Goal: Task Accomplishment & Management: Manage account settings

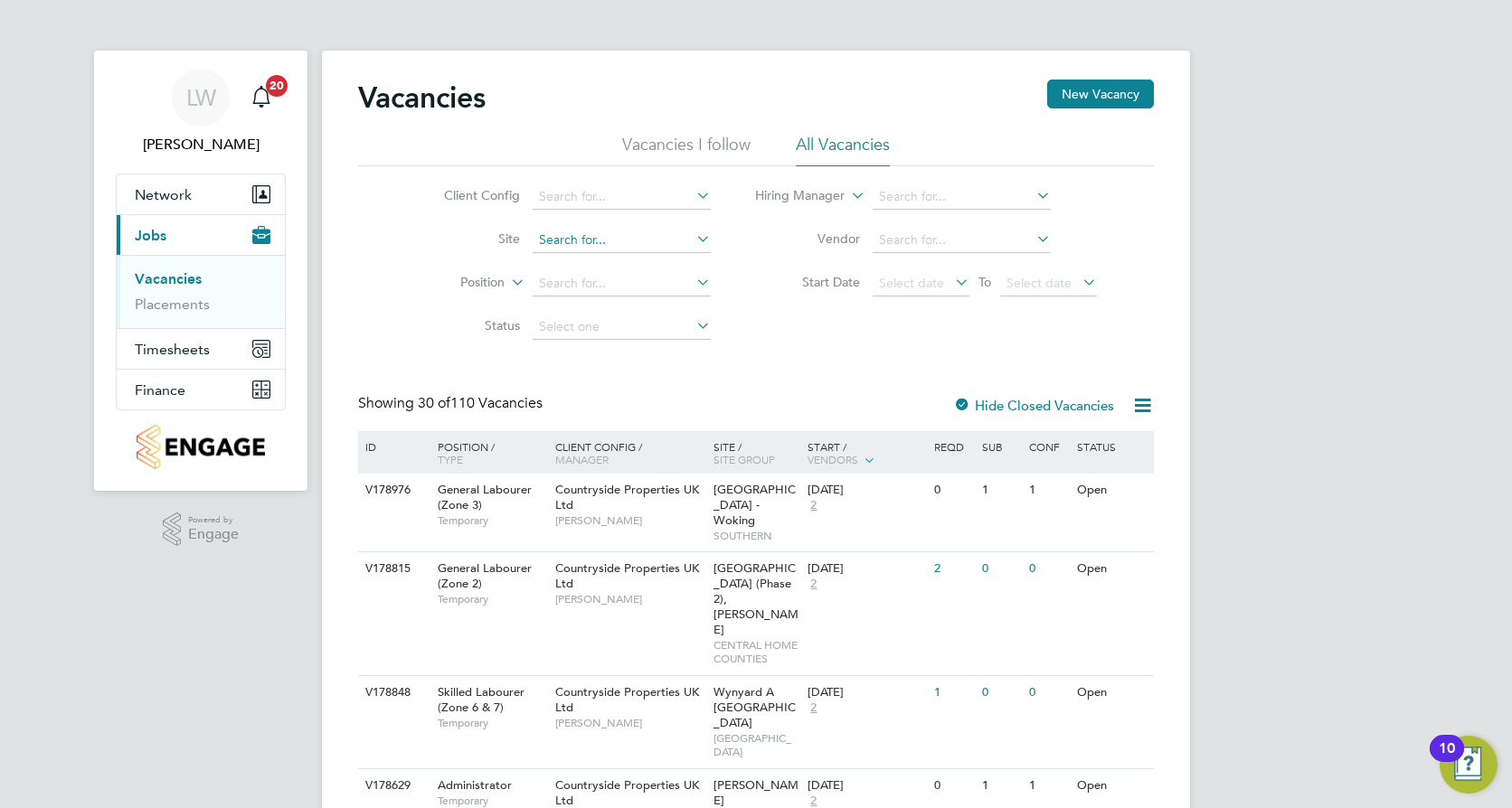
click at [612, 247] on input at bounding box center [622, 240] width 178 height 26
click at [614, 262] on li "West Worc ester" at bounding box center [621, 264] width 180 height 25
type input "[GEOGRAPHIC_DATA]"
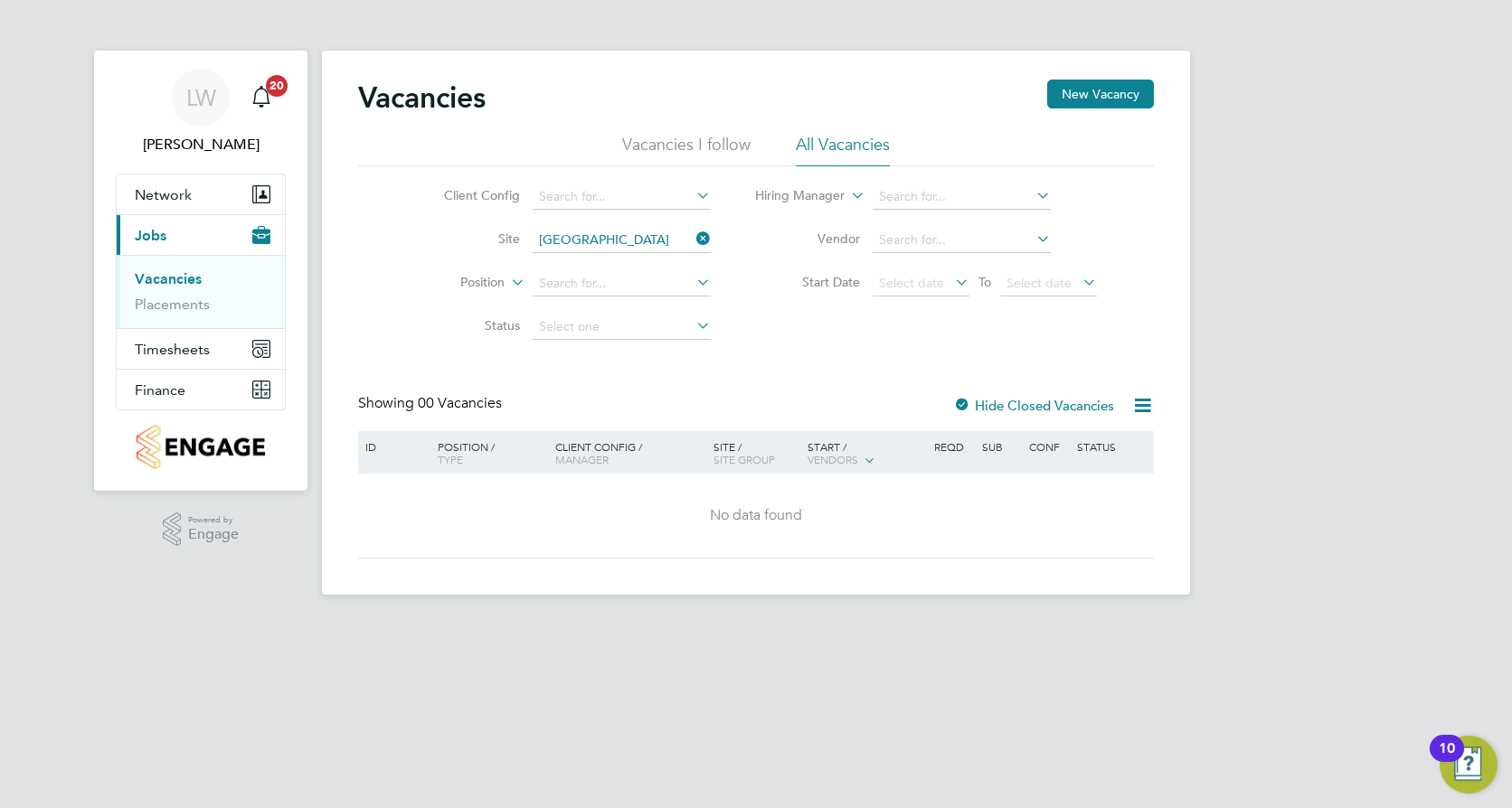
click at [964, 404] on div at bounding box center [962, 407] width 18 height 18
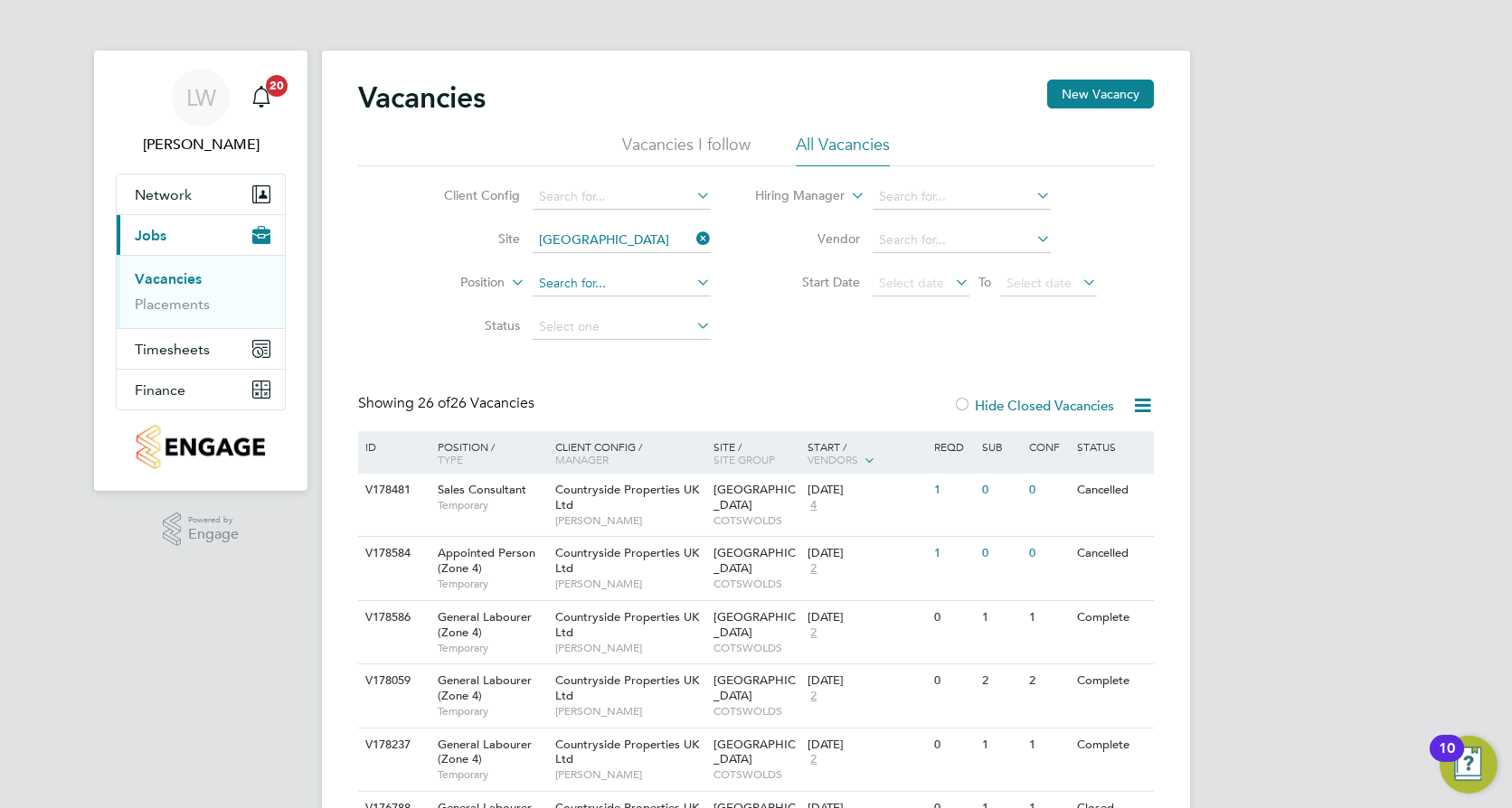
click at [674, 283] on input at bounding box center [622, 284] width 178 height 26
click at [693, 287] on icon at bounding box center [693, 282] width 0 height 26
click at [693, 317] on icon at bounding box center [693, 325] width 0 height 26
click at [567, 186] on input at bounding box center [622, 197] width 178 height 26
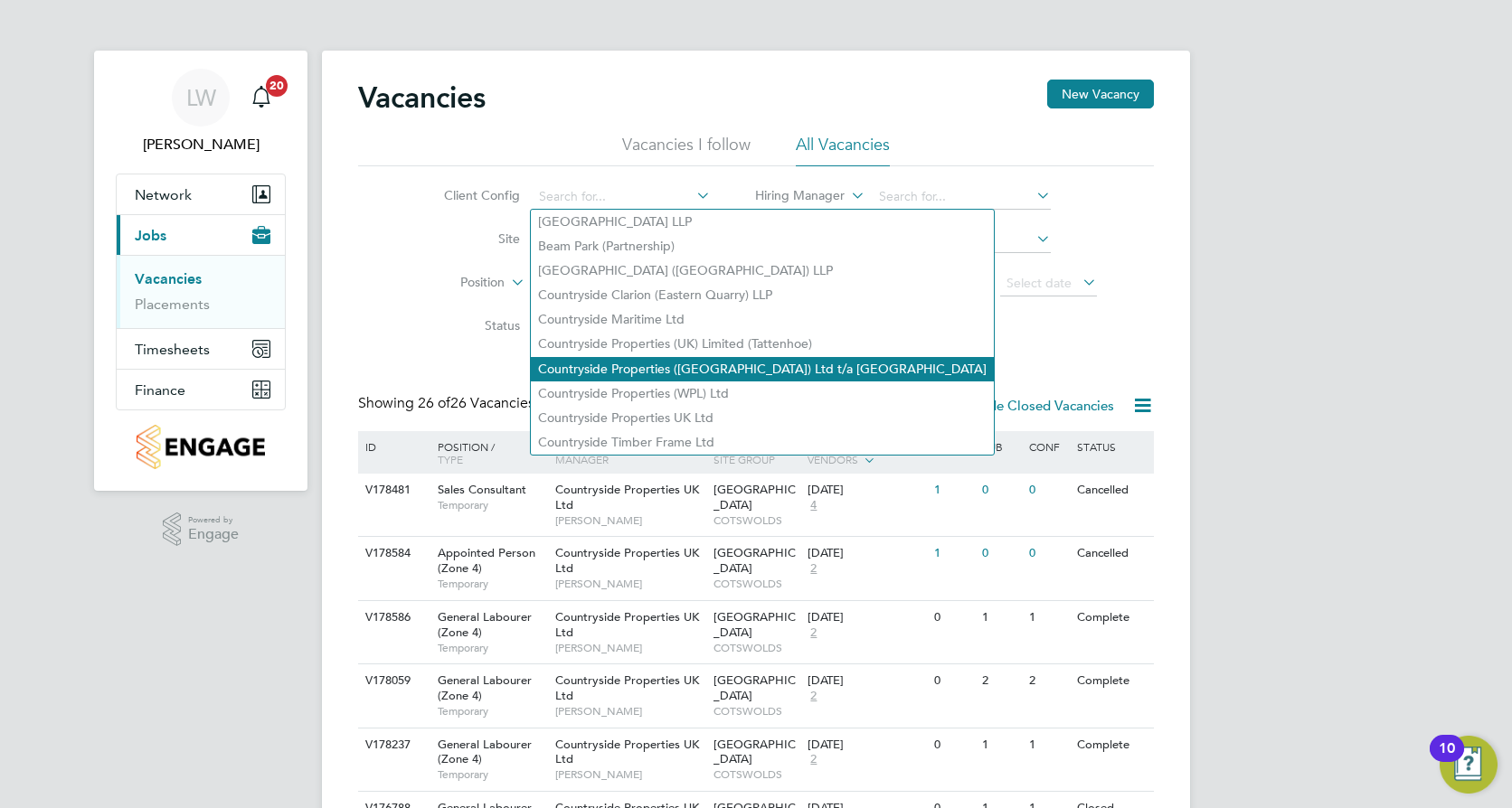
scroll to position [90, 0]
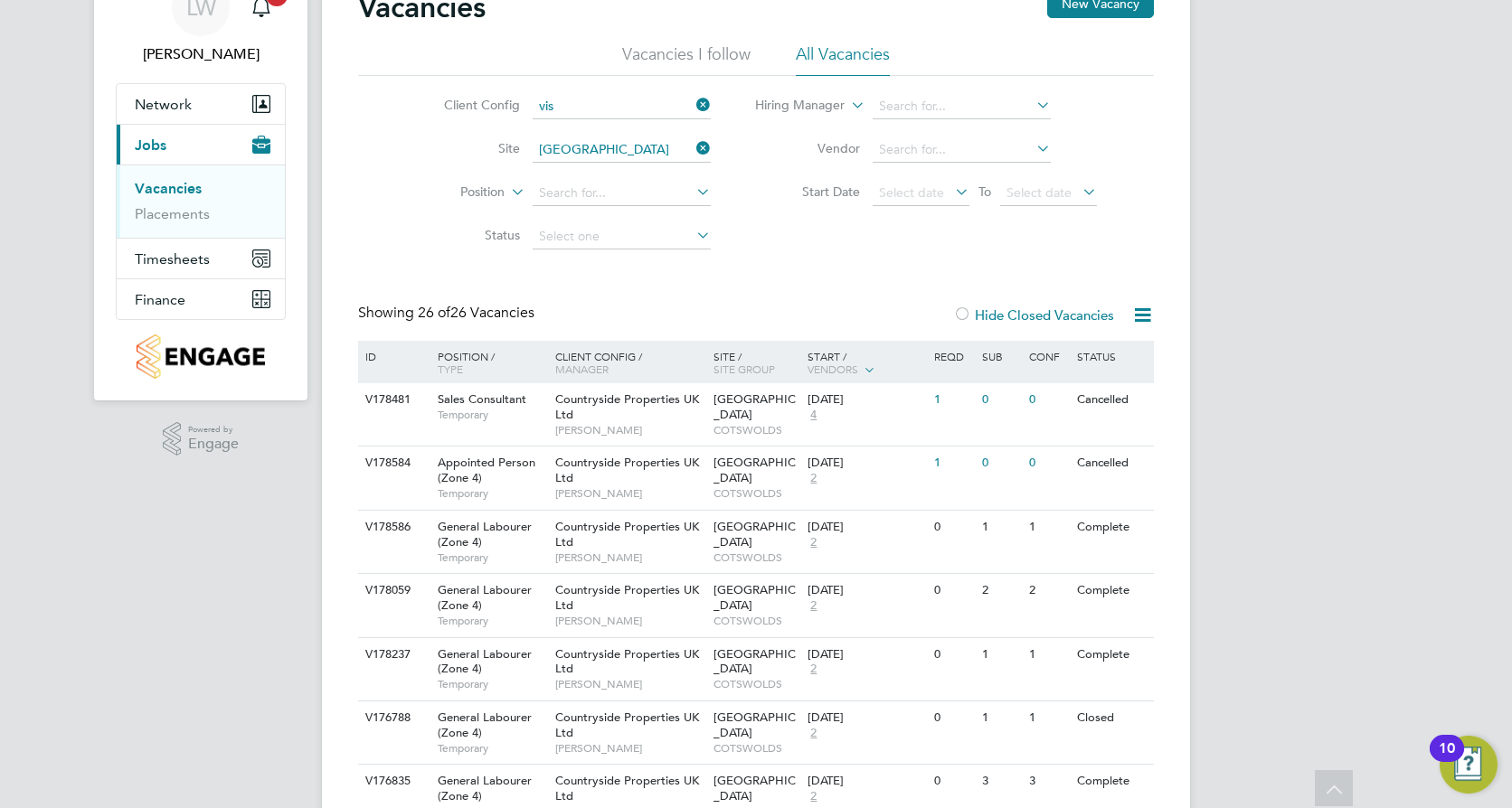
click at [574, 151] on li "Vis try Homes" at bounding box center [621, 156] width 180 height 25
type input "Vistry Homes"
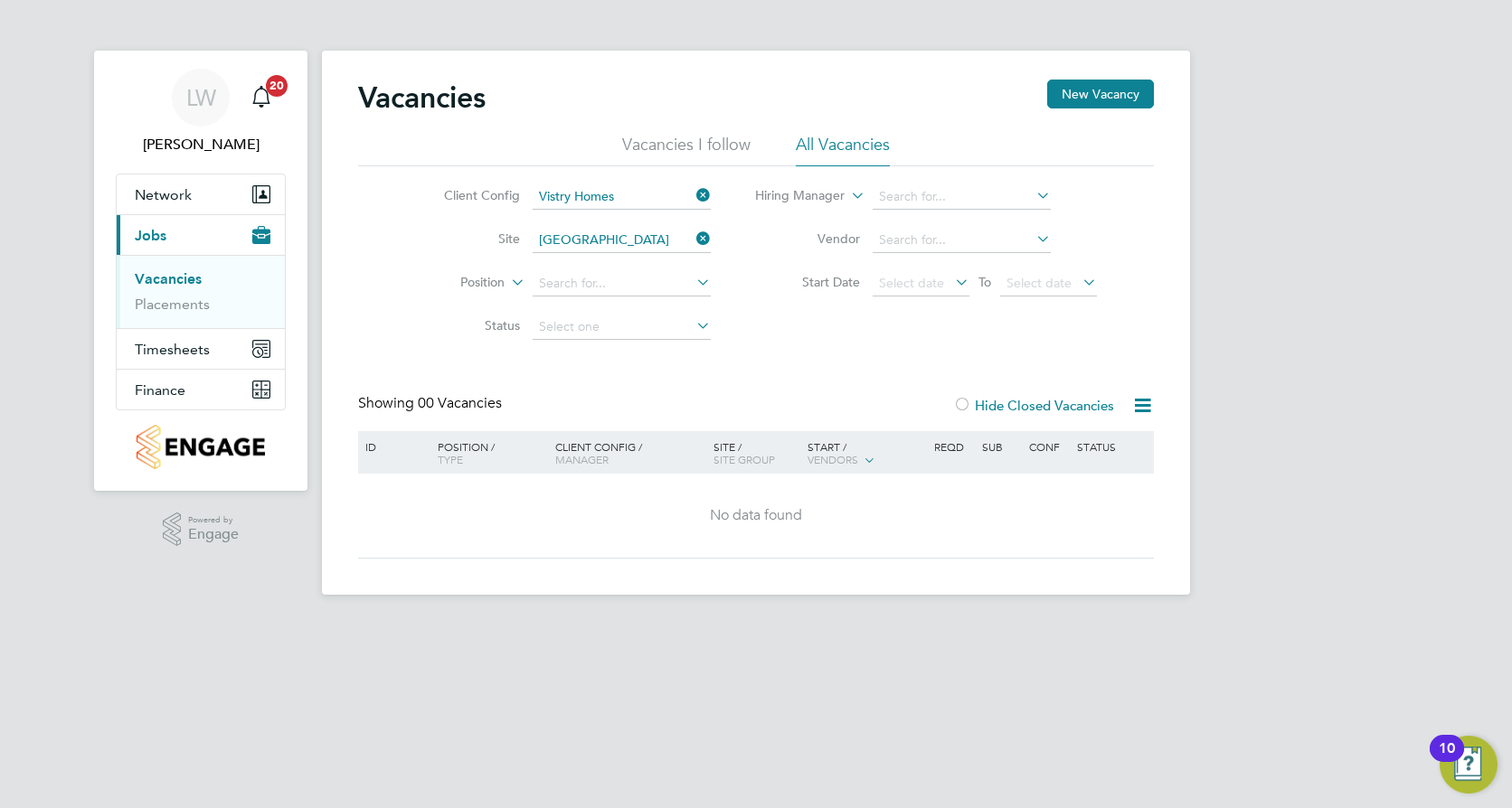
click at [693, 192] on icon at bounding box center [693, 195] width 0 height 26
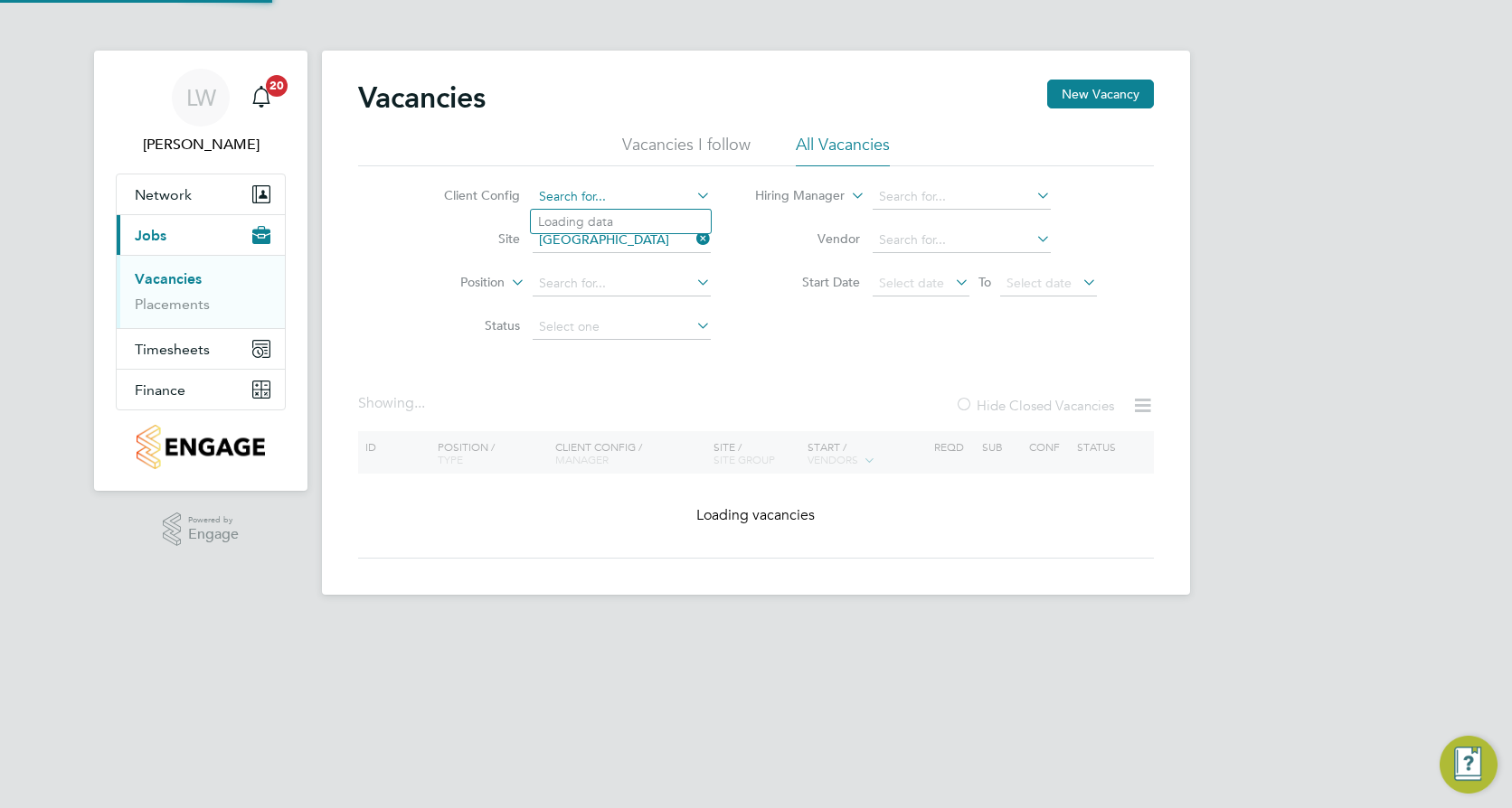
click at [671, 192] on input at bounding box center [622, 197] width 178 height 26
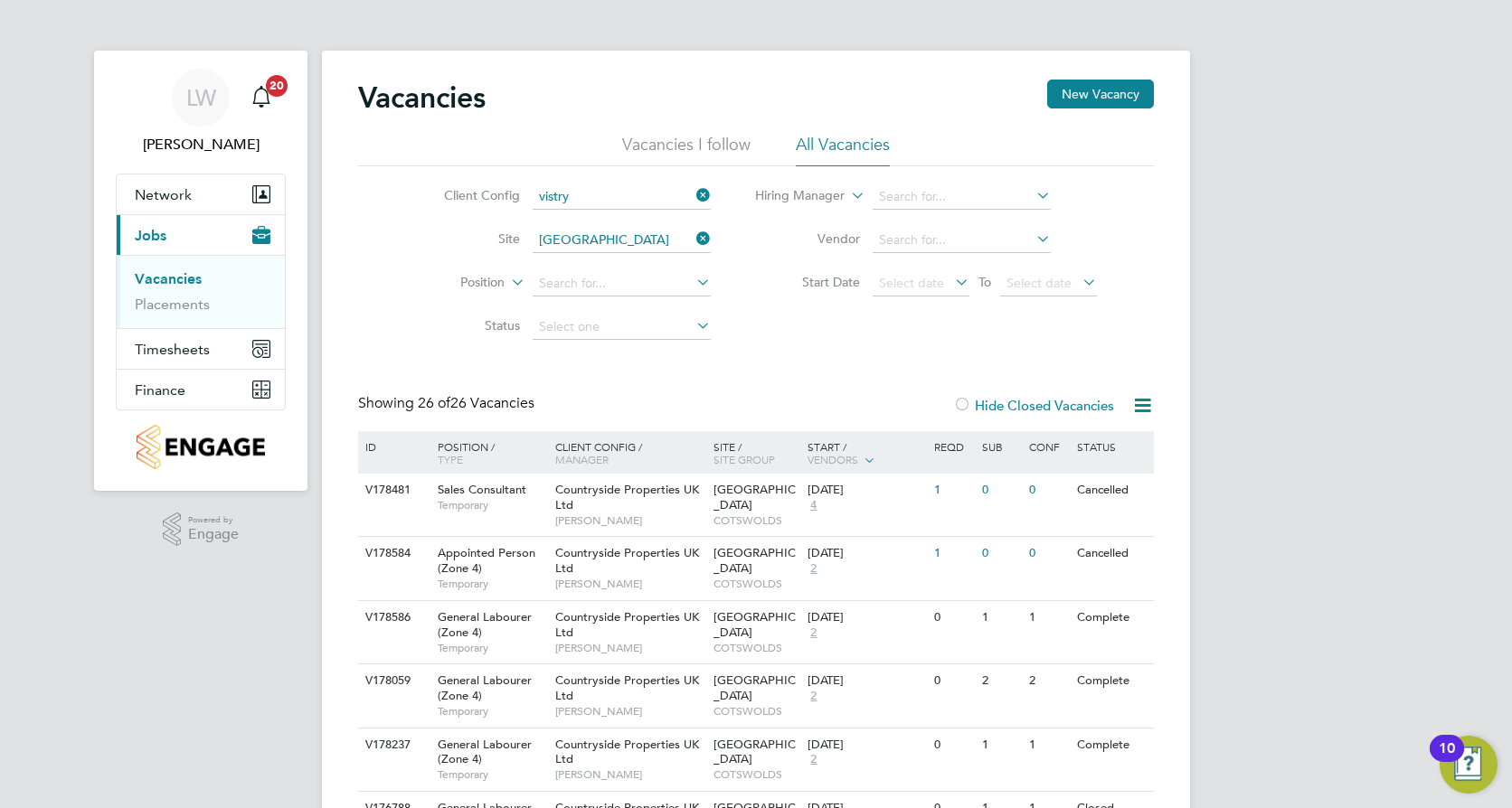
click at [560, 214] on b "Vistry" at bounding box center [554, 221] width 33 height 15
type input "Vistry Group plc"
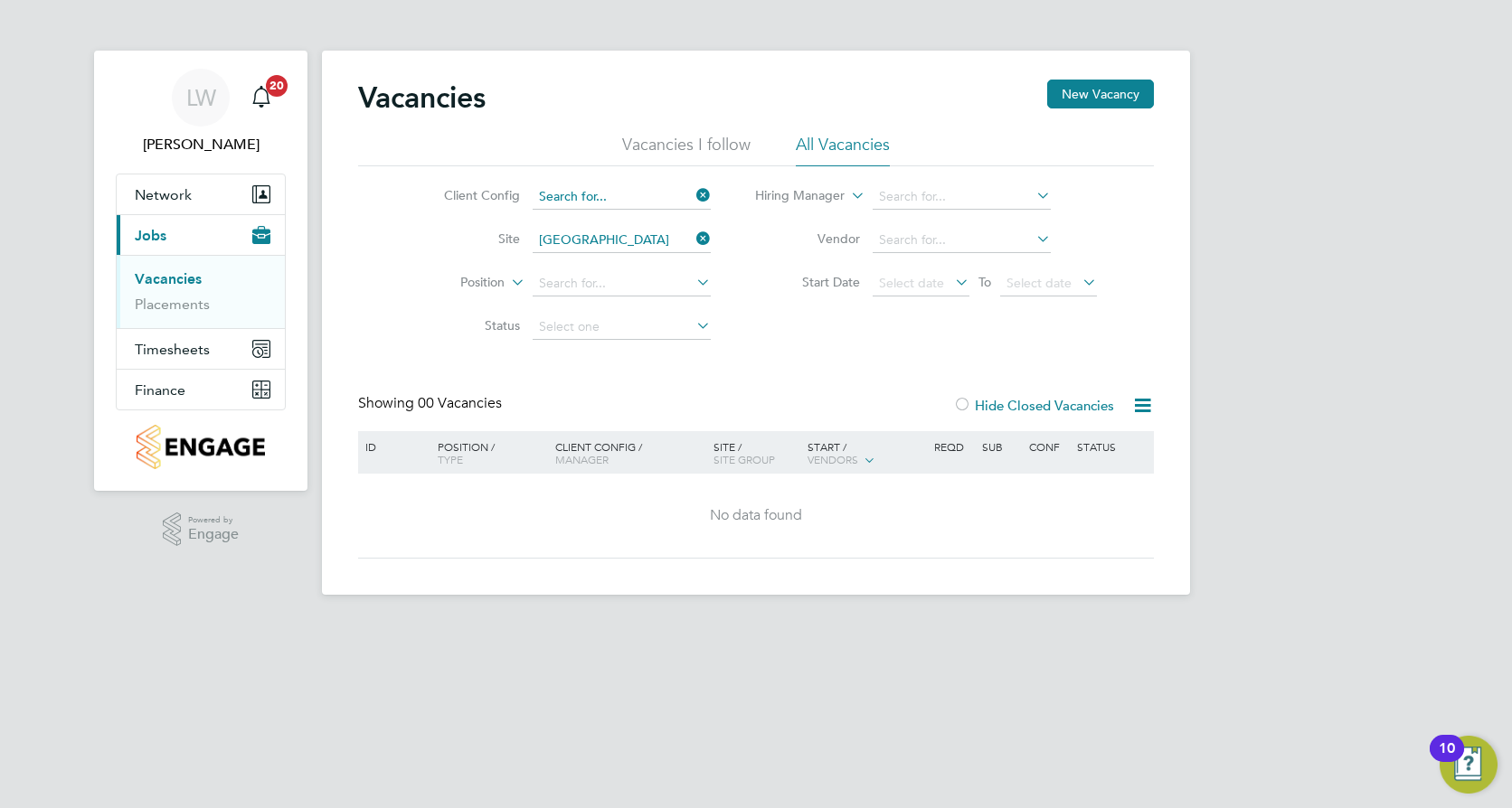
click at [689, 192] on input at bounding box center [622, 197] width 178 height 26
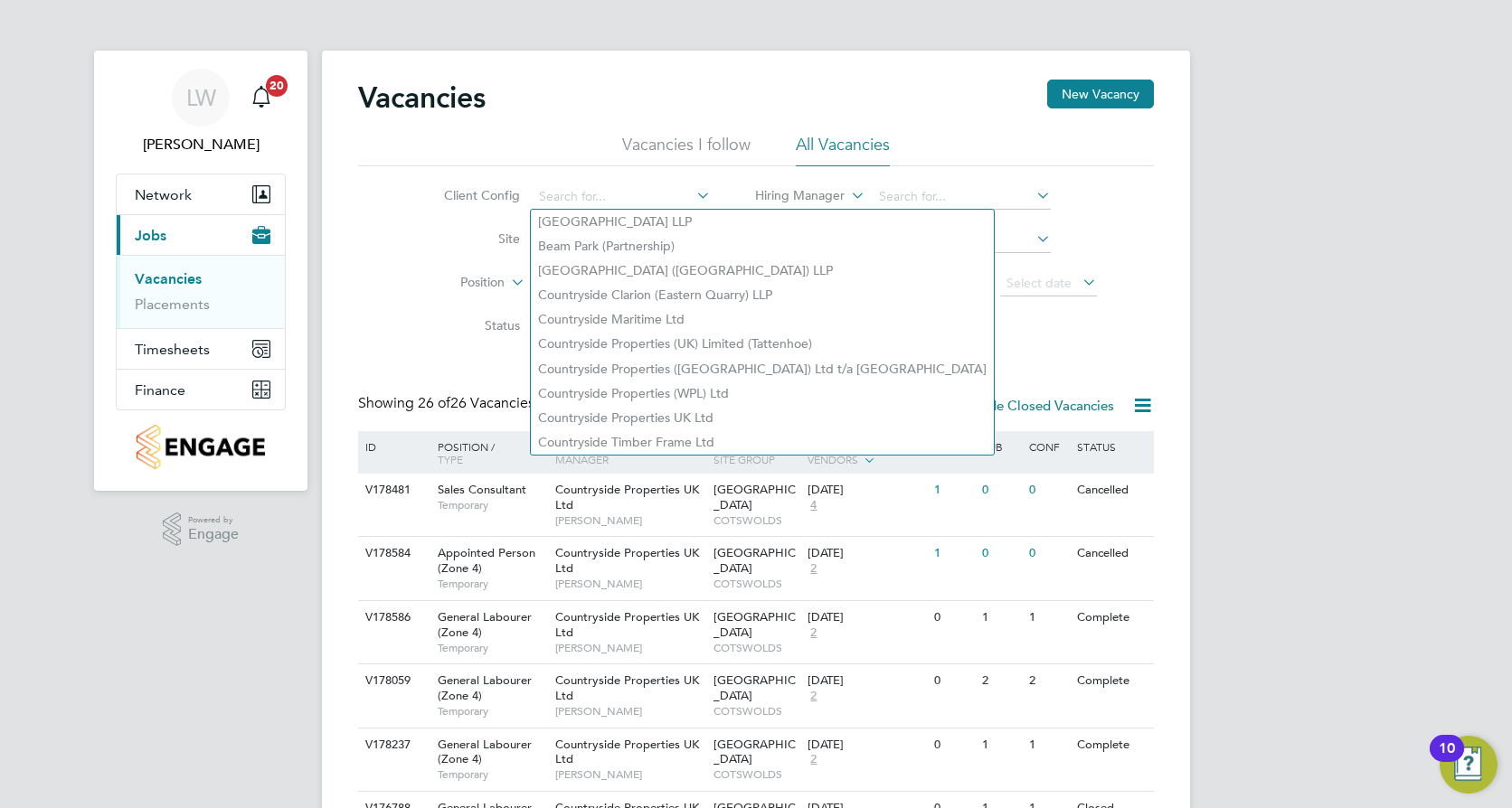
click at [992, 330] on div "Client Config Site West Worcester Position Status Hiring Manager Vendor Start D…" at bounding box center [756, 258] width 796 height 182
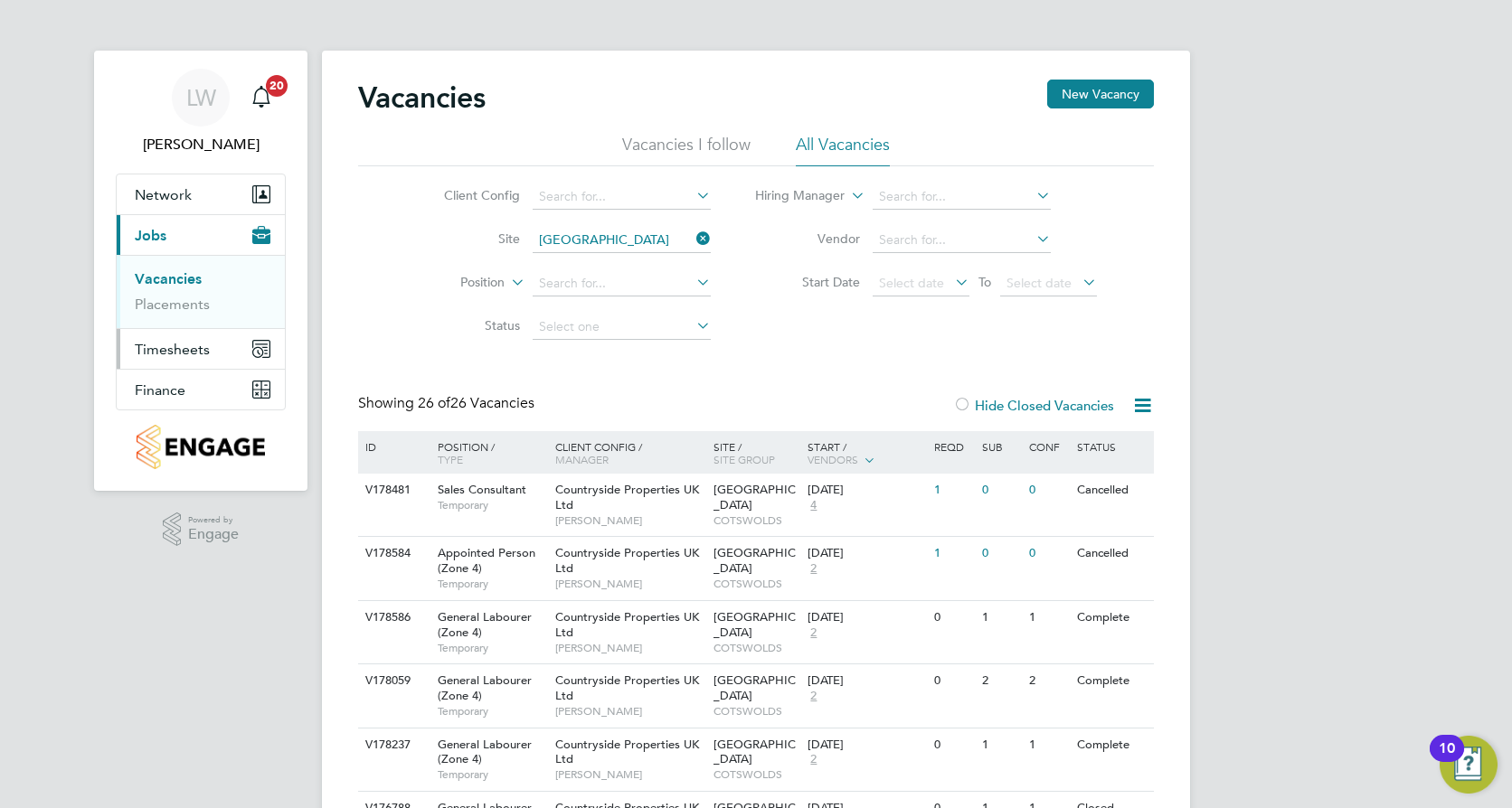
click at [160, 357] on span "Timesheets" at bounding box center [172, 349] width 75 height 17
click at [176, 324] on link "Timesheets" at bounding box center [172, 319] width 75 height 17
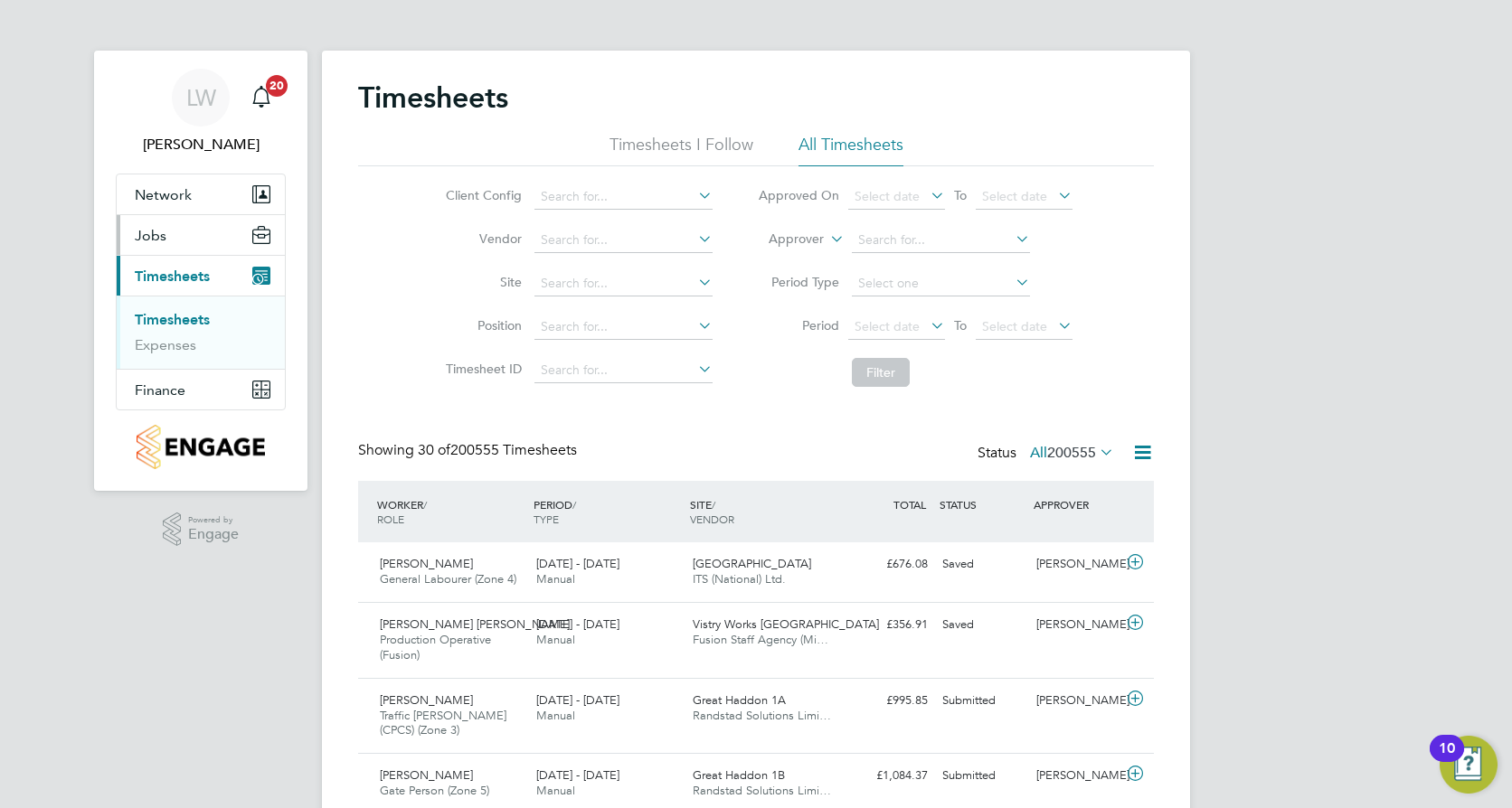
click at [159, 231] on span "Jobs" at bounding box center [150, 235] width 32 height 17
click at [168, 304] on link "Placements" at bounding box center [172, 304] width 75 height 17
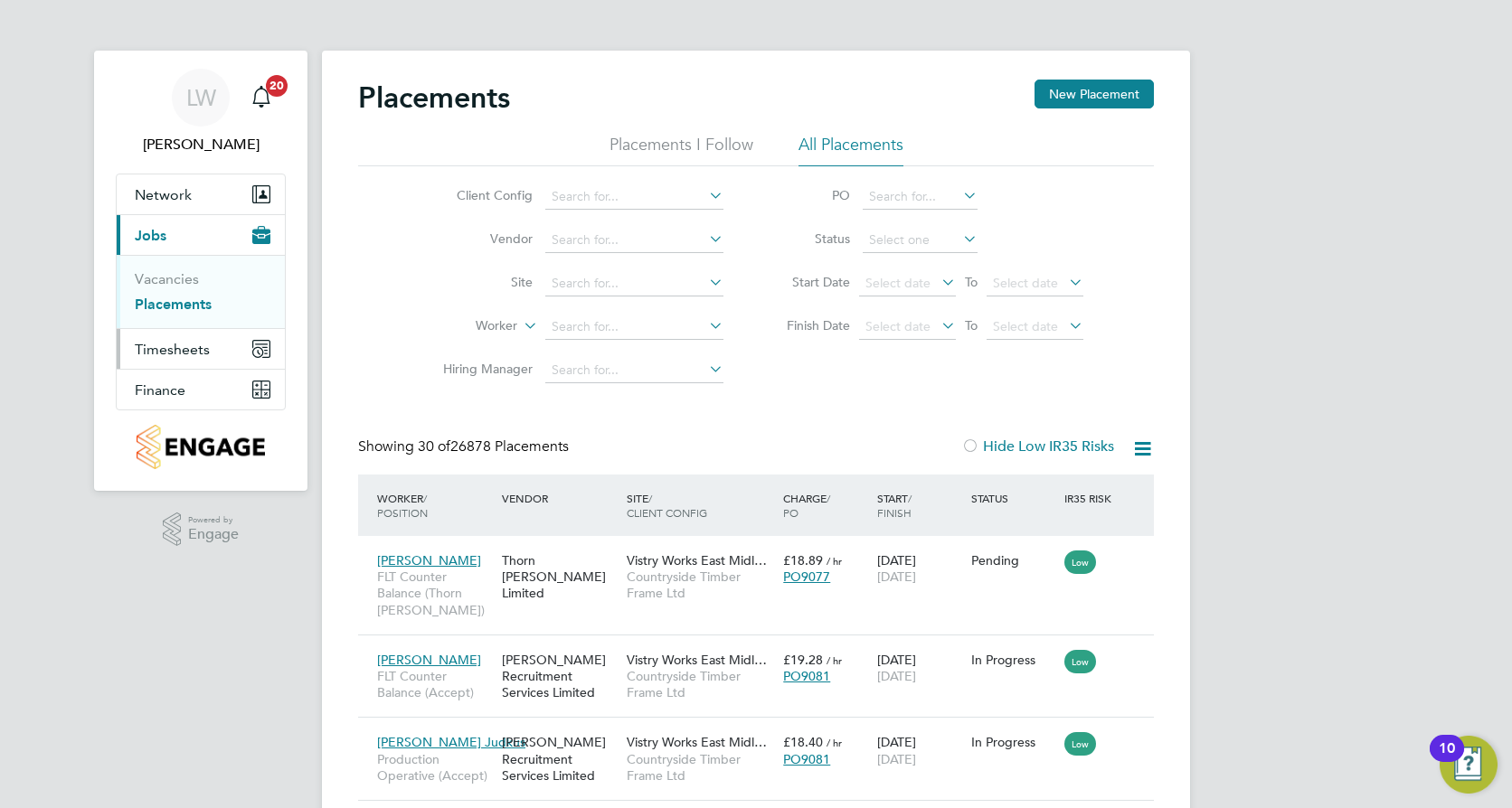
click at [152, 358] on button "Timesheets" at bounding box center [201, 349] width 169 height 40
click at [167, 319] on link "Timesheets" at bounding box center [172, 319] width 75 height 17
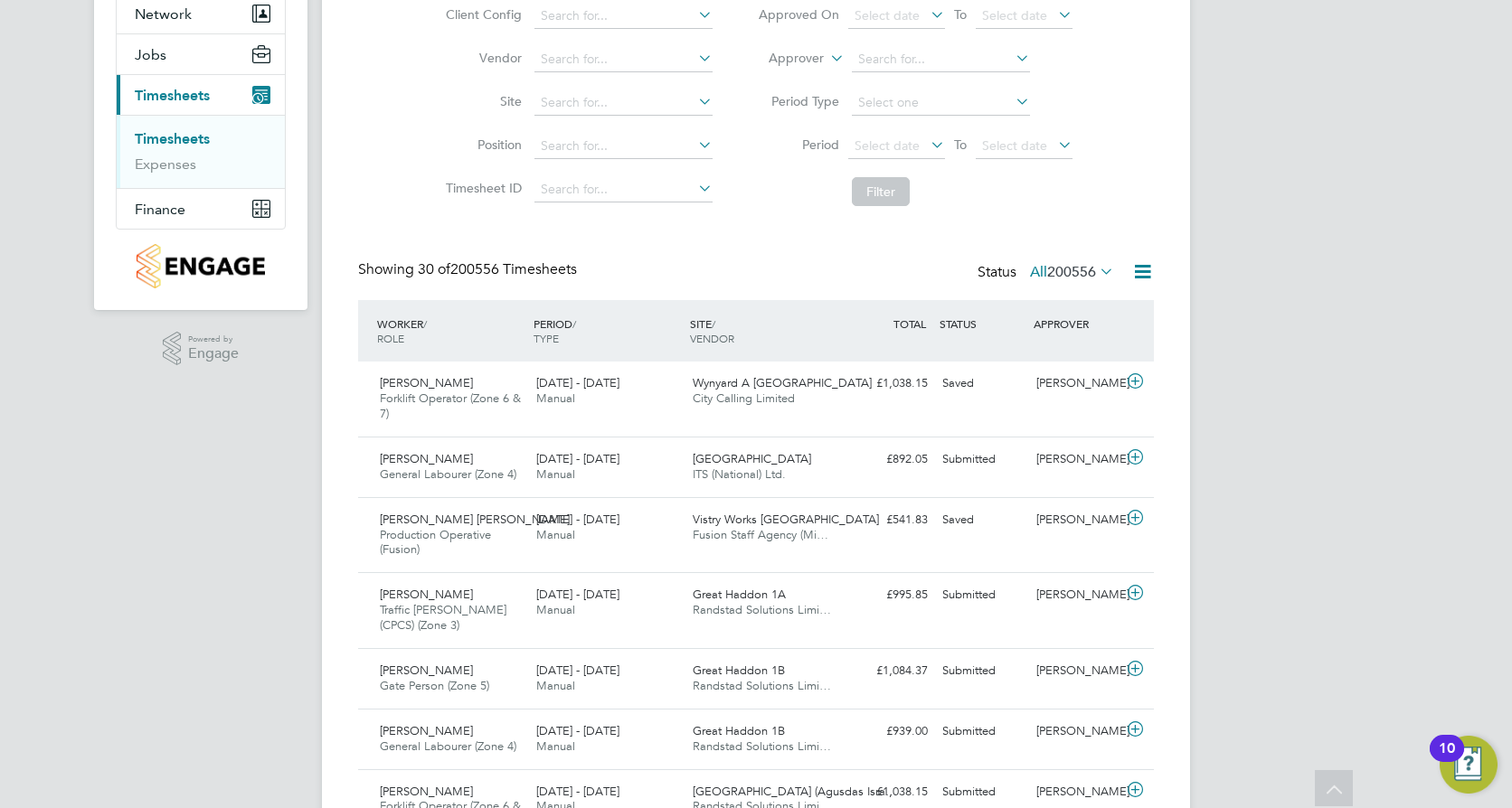
click at [1096, 271] on icon at bounding box center [1096, 271] width 0 height 26
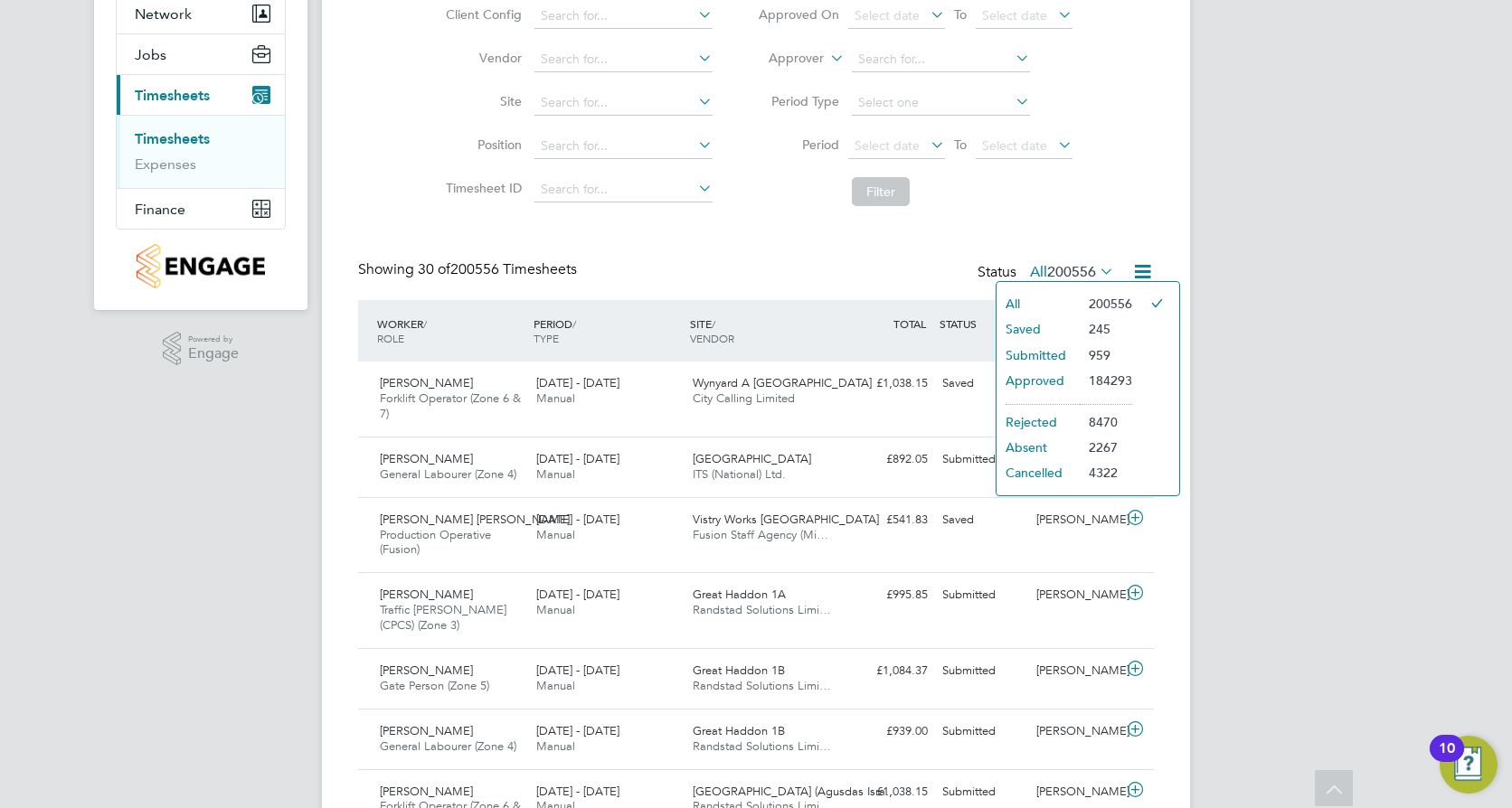
click at [1066, 359] on li "Submitted" at bounding box center [1038, 355] width 83 height 26
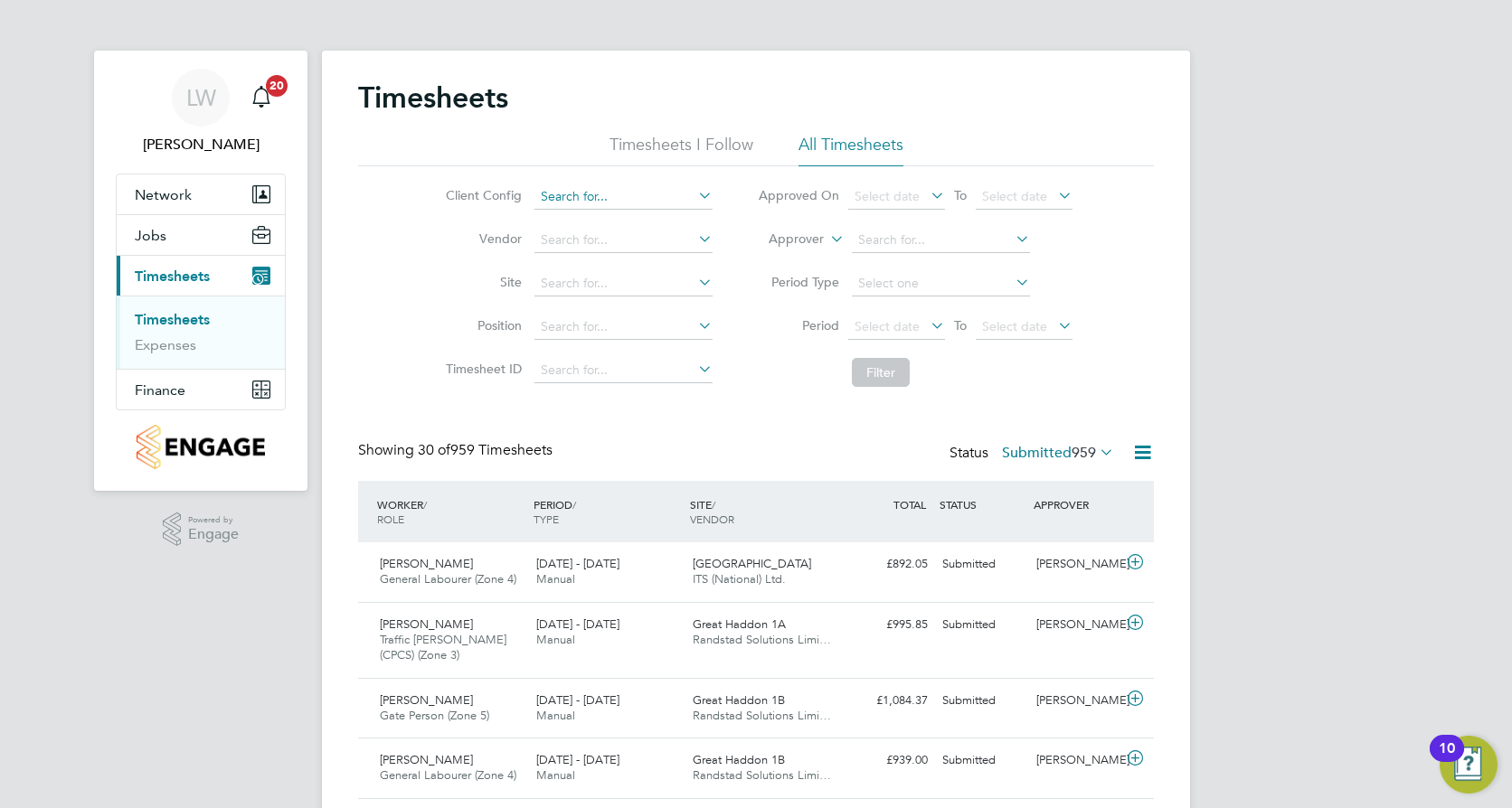
click at [667, 200] on input at bounding box center [622, 197] width 178 height 26
type input "w"
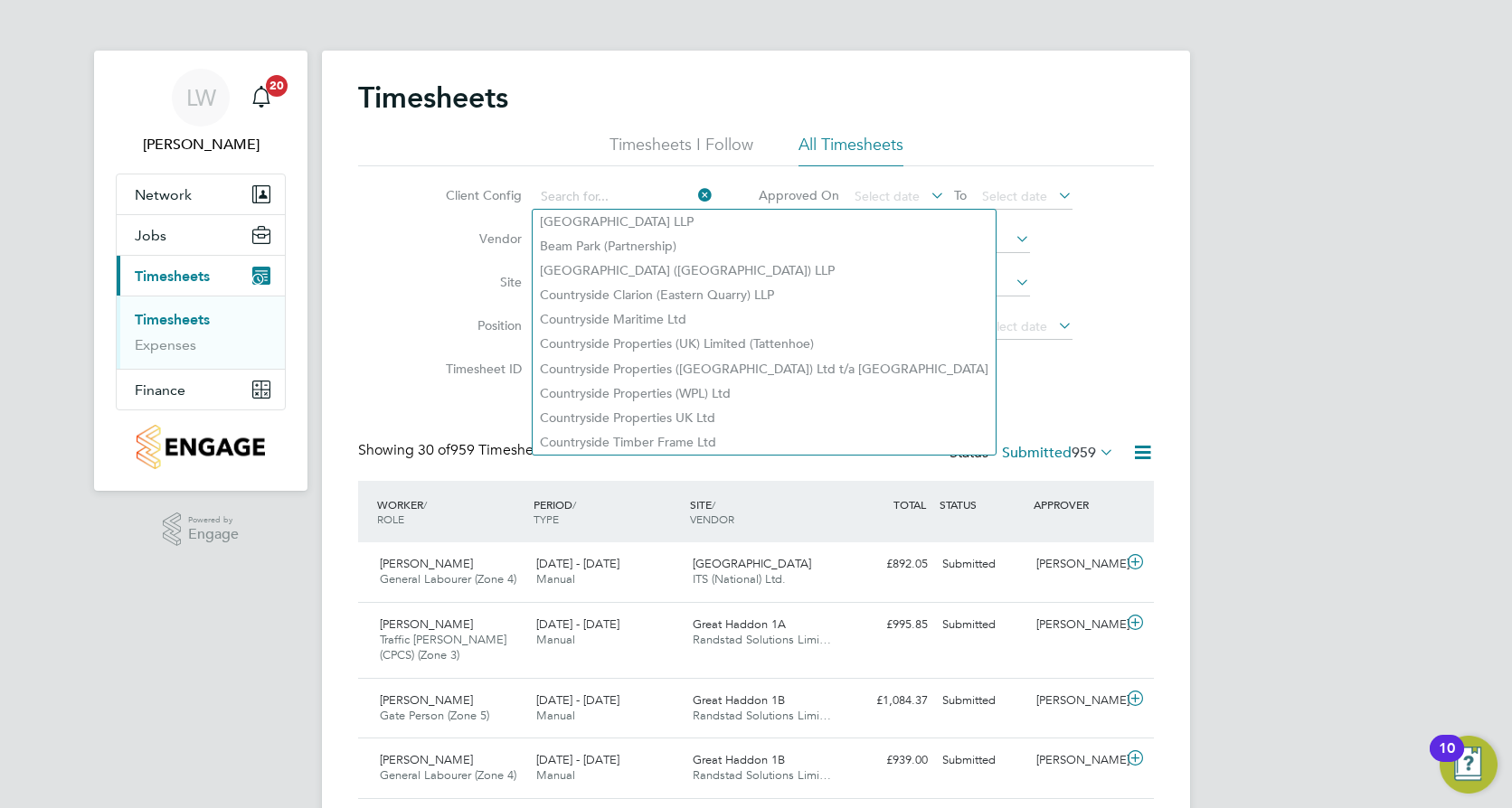
click at [437, 302] on li "Site" at bounding box center [576, 284] width 317 height 44
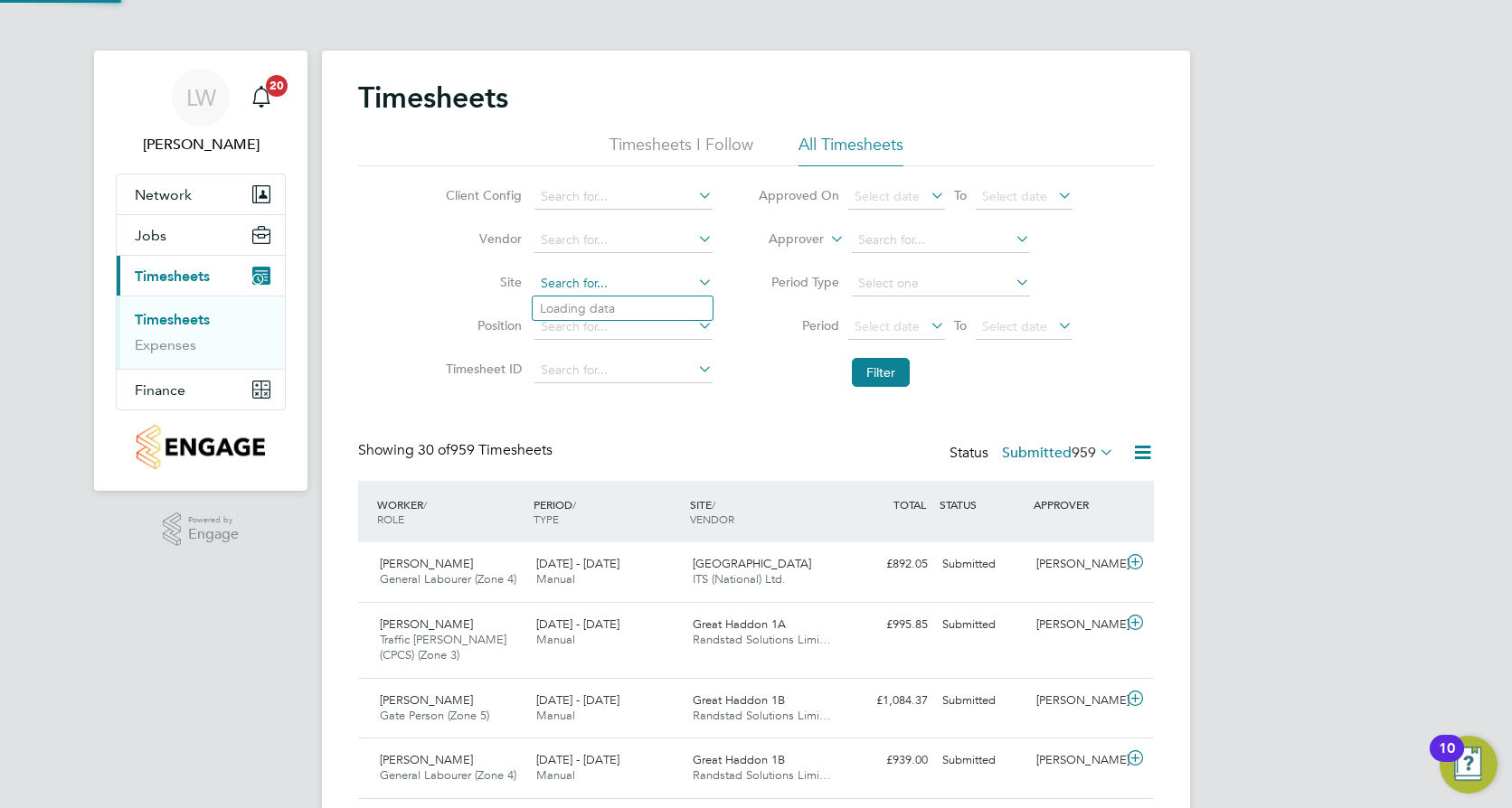
click at [556, 287] on input at bounding box center [622, 284] width 178 height 26
click at [612, 300] on li "West Wor cester" at bounding box center [622, 308] width 180 height 25
type input "[GEOGRAPHIC_DATA]"
click at [885, 370] on button "Filter" at bounding box center [881, 373] width 58 height 29
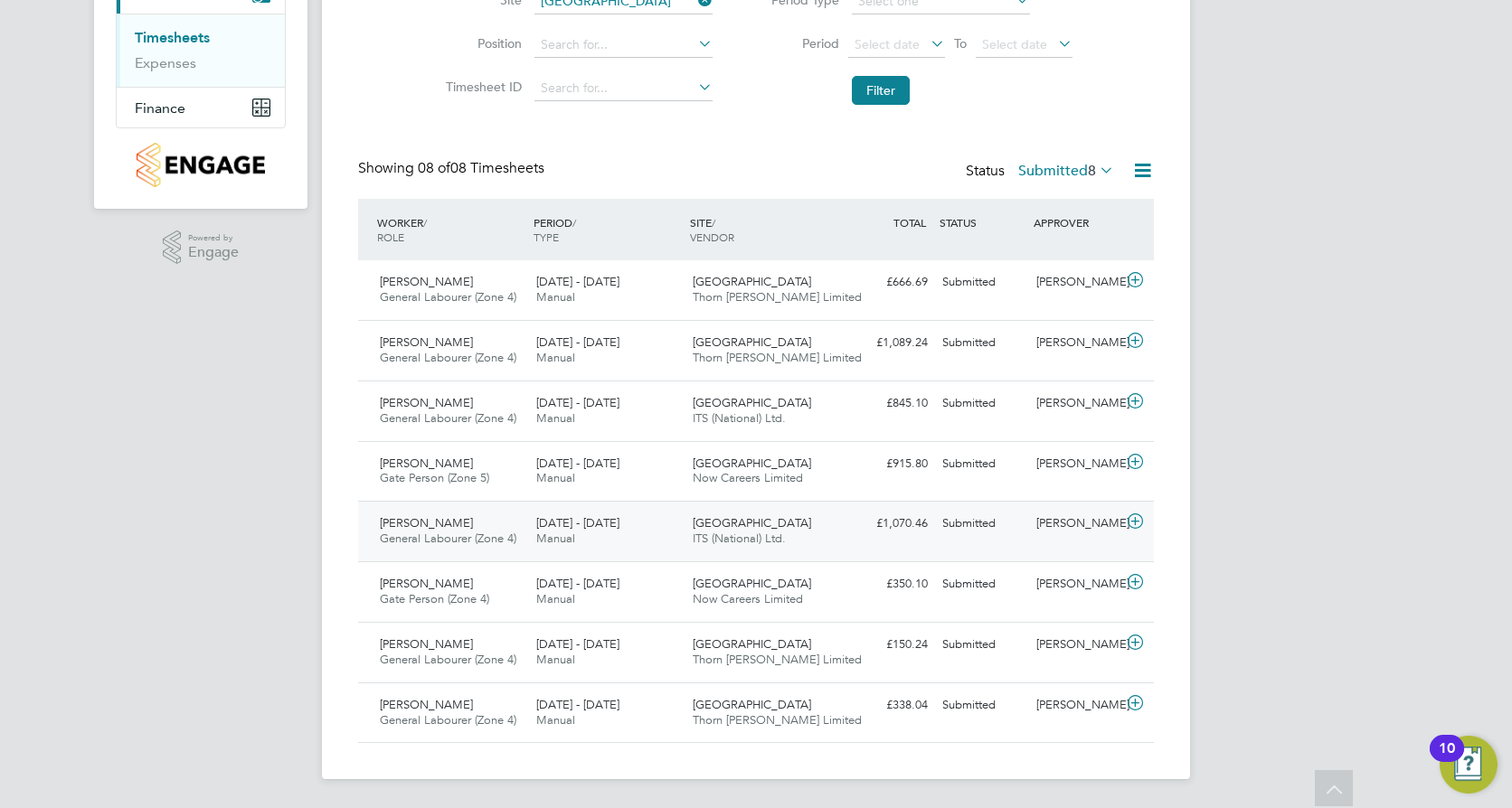
click at [1136, 521] on icon at bounding box center [1136, 522] width 23 height 15
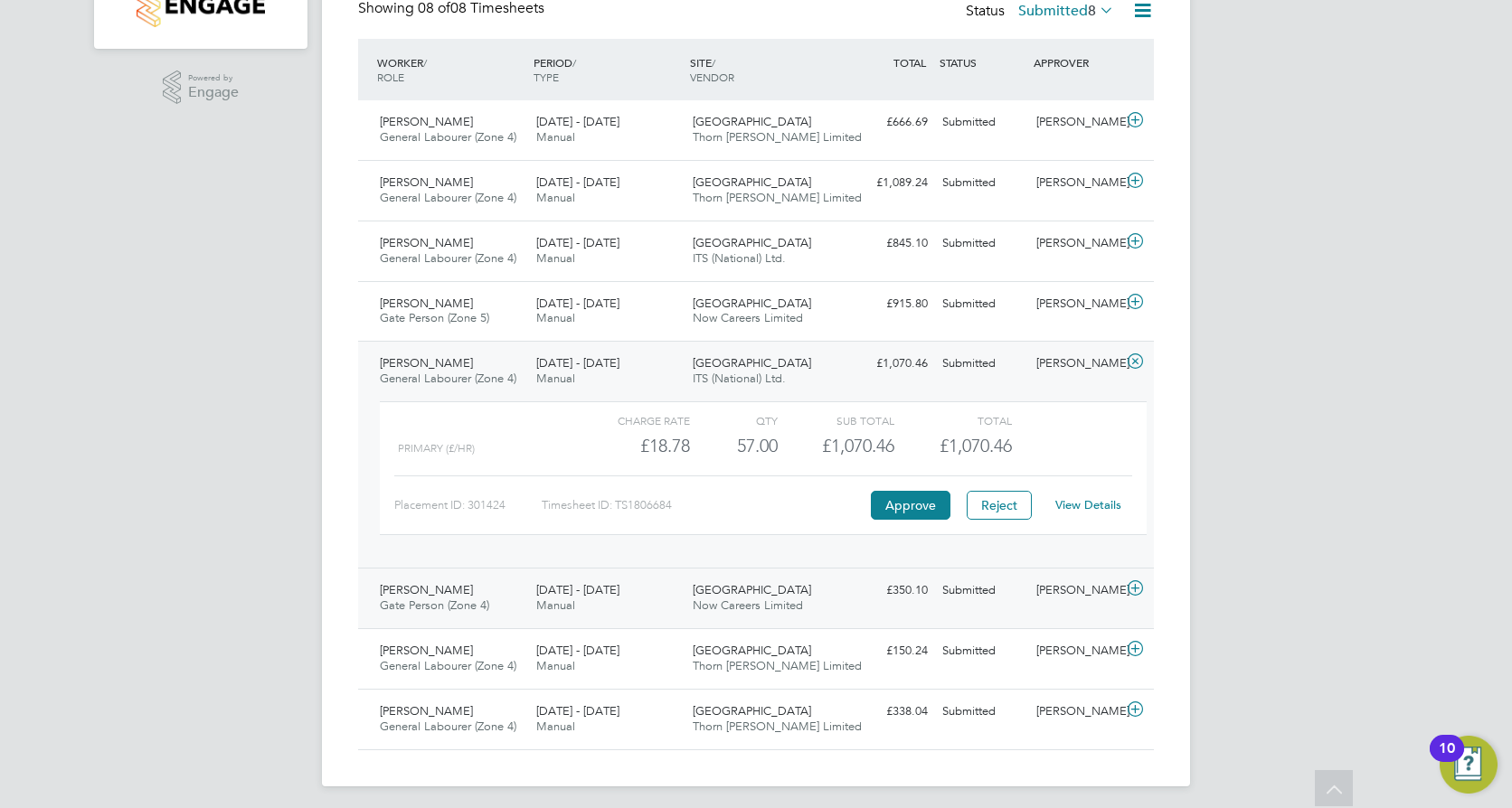
scroll to position [449, 0]
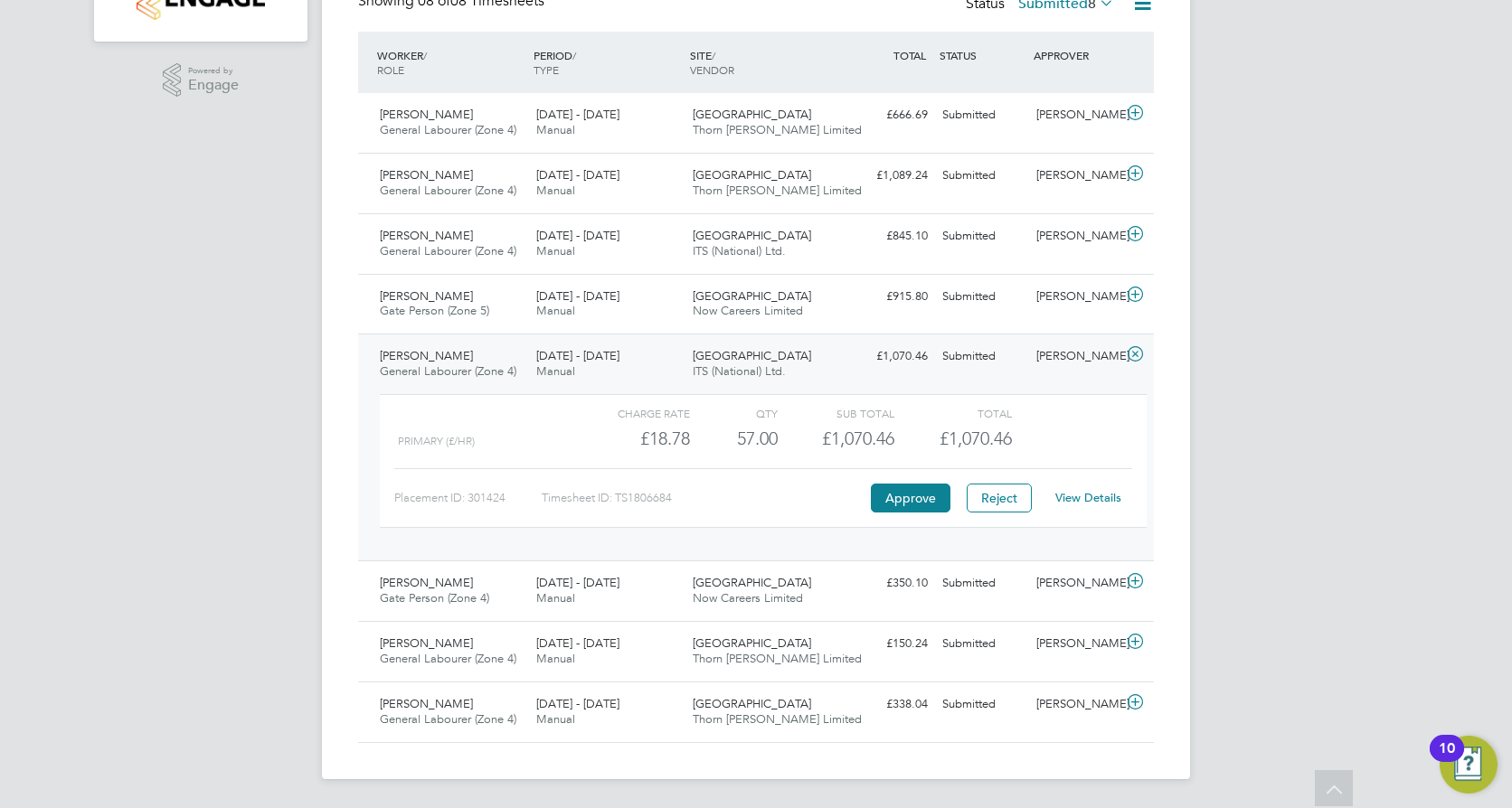
click at [1094, 498] on link "View Details" at bounding box center [1088, 497] width 66 height 15
click at [911, 508] on button "Approve" at bounding box center [910, 498] width 79 height 29
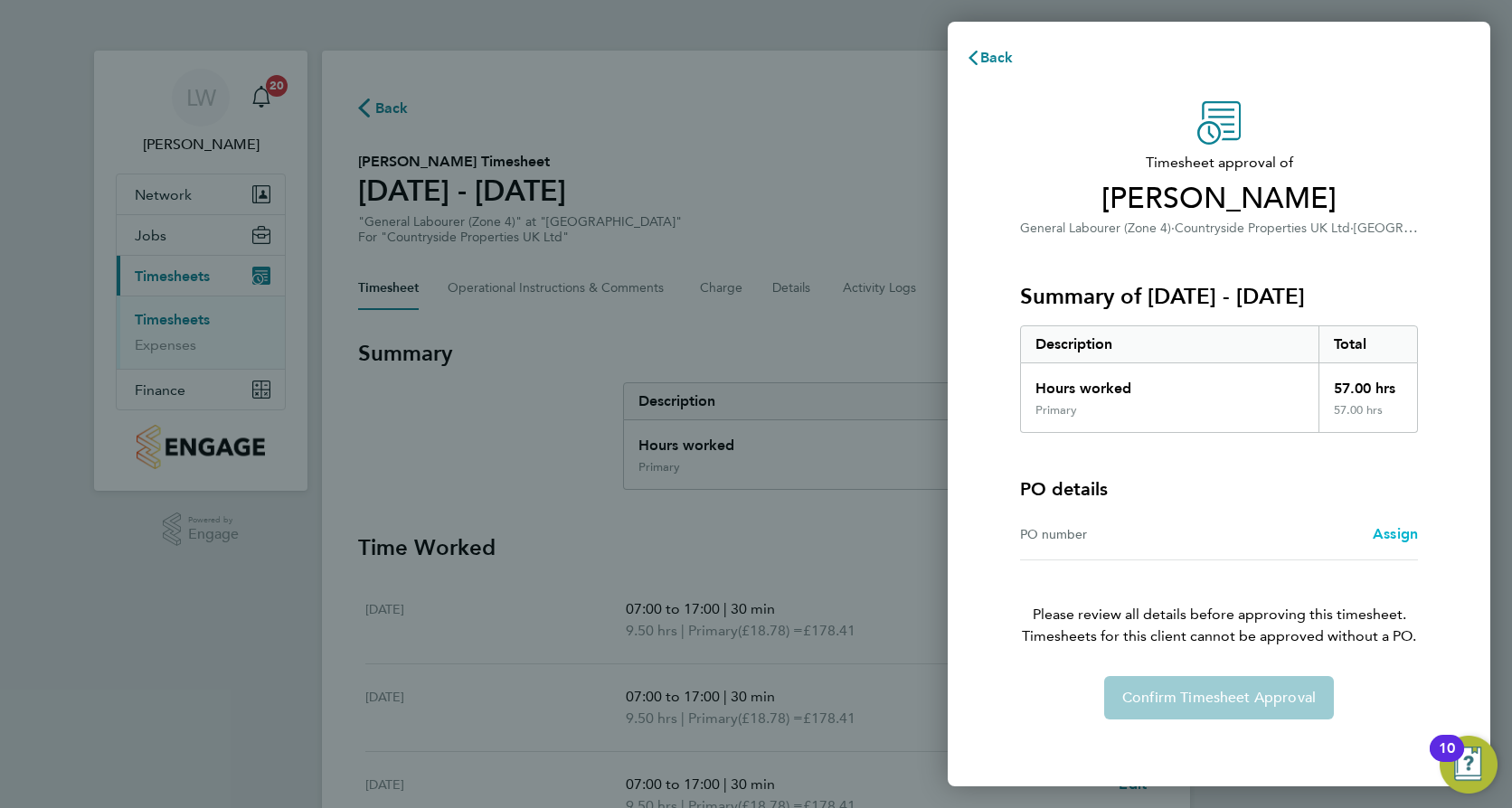
click at [1394, 534] on span "Assign" at bounding box center [1395, 534] width 46 height 17
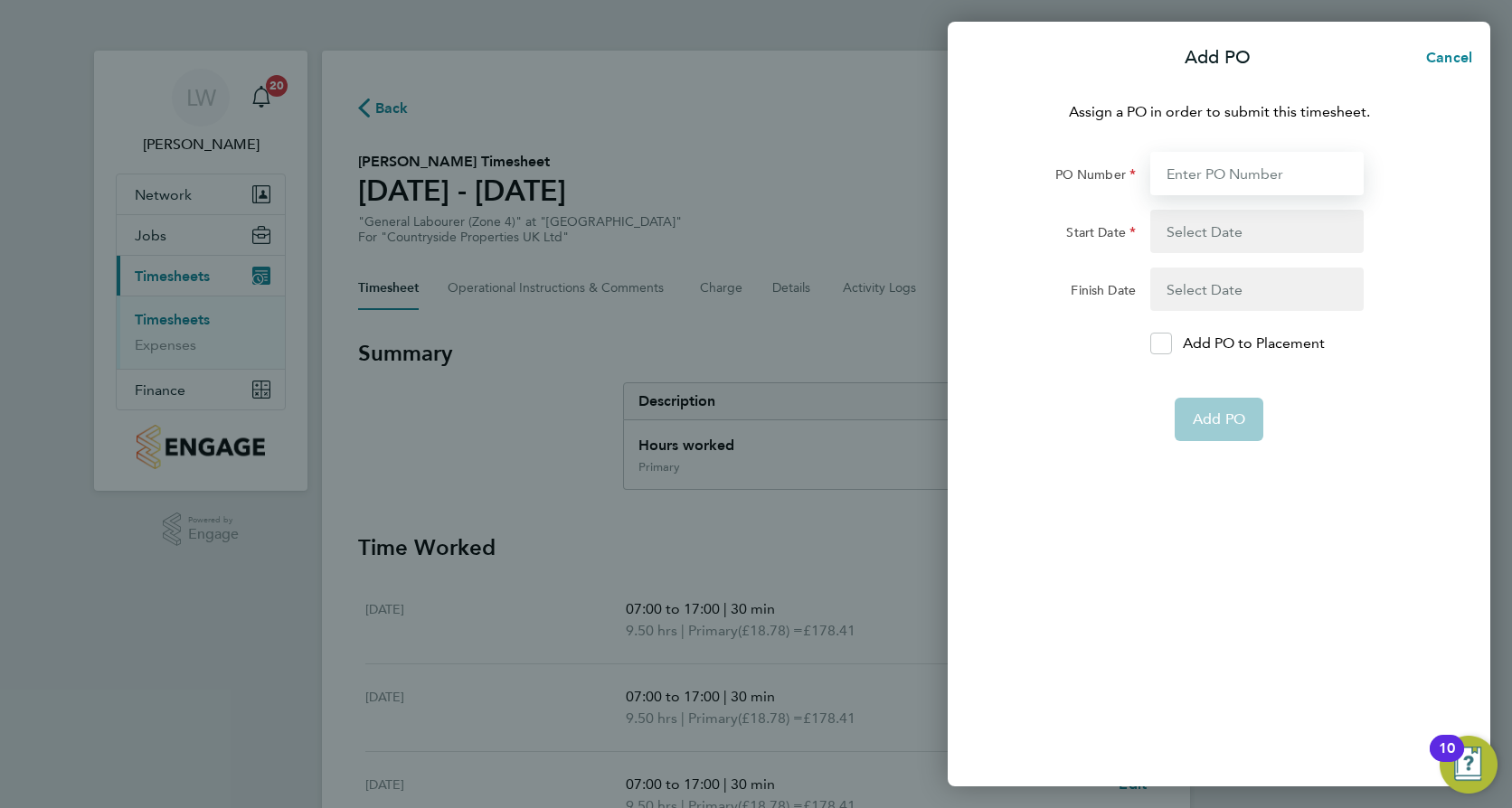
click at [1258, 172] on input "PO Number" at bounding box center [1257, 174] width 213 height 44
click at [1276, 162] on input "PO Number" at bounding box center [1257, 174] width 213 height 44
paste input "S-HWWOR/00055"
type input "S-HWWOR/00055"
click at [1245, 230] on button "button" at bounding box center [1257, 231] width 213 height 44
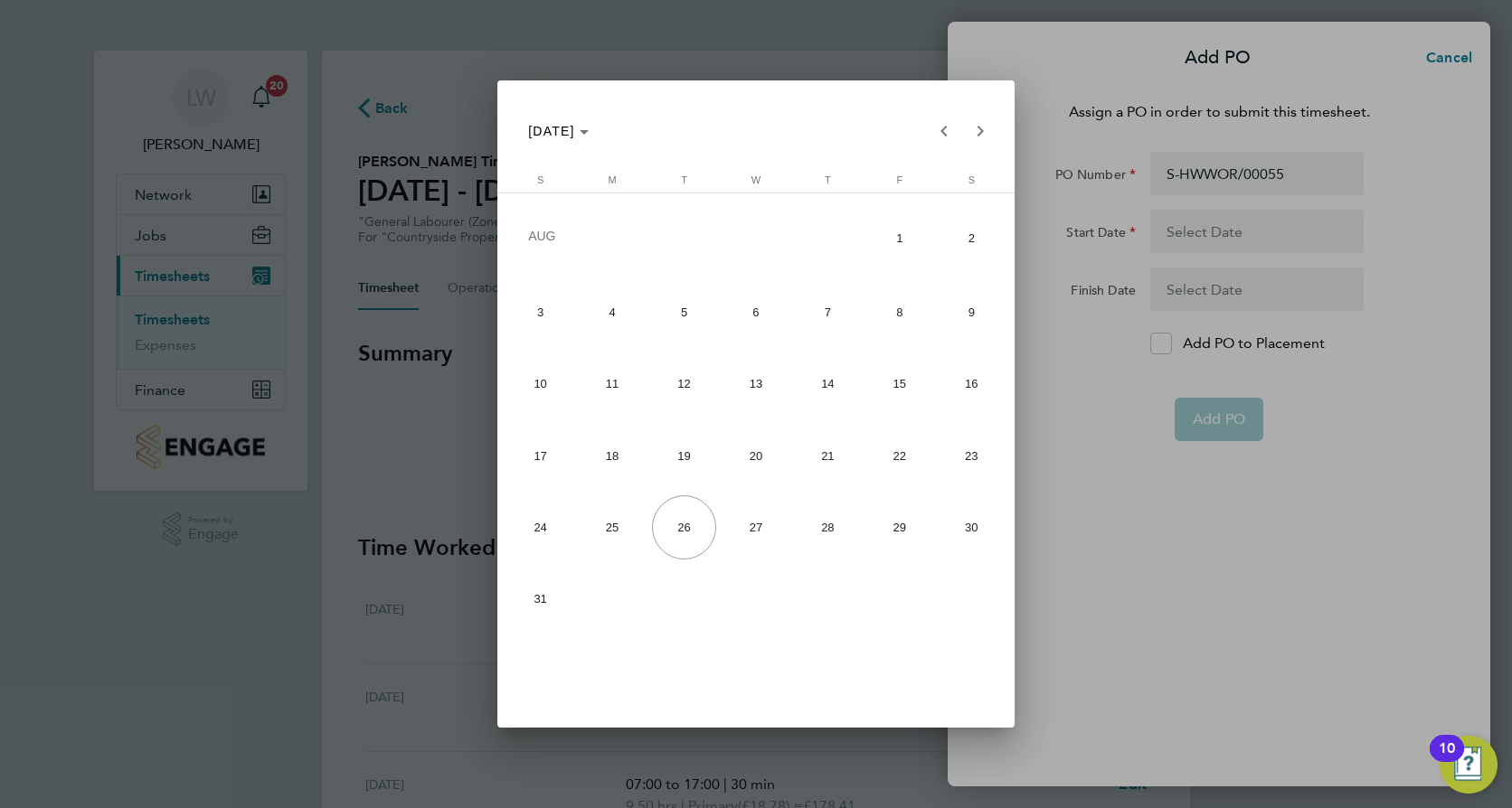
drag, startPoint x: 698, startPoint y: 88, endPoint x: 1139, endPoint y: 87, distance: 441.0
click at [1139, 87] on div "AUG 2025 AUG 2025 Sunday S Monday M Tuesday T Wednesday W Thursday T Friday F S…" at bounding box center [756, 404] width 1512 height 808
click at [602, 447] on span "18" at bounding box center [612, 455] width 64 height 64
type input "18 Aug 25"
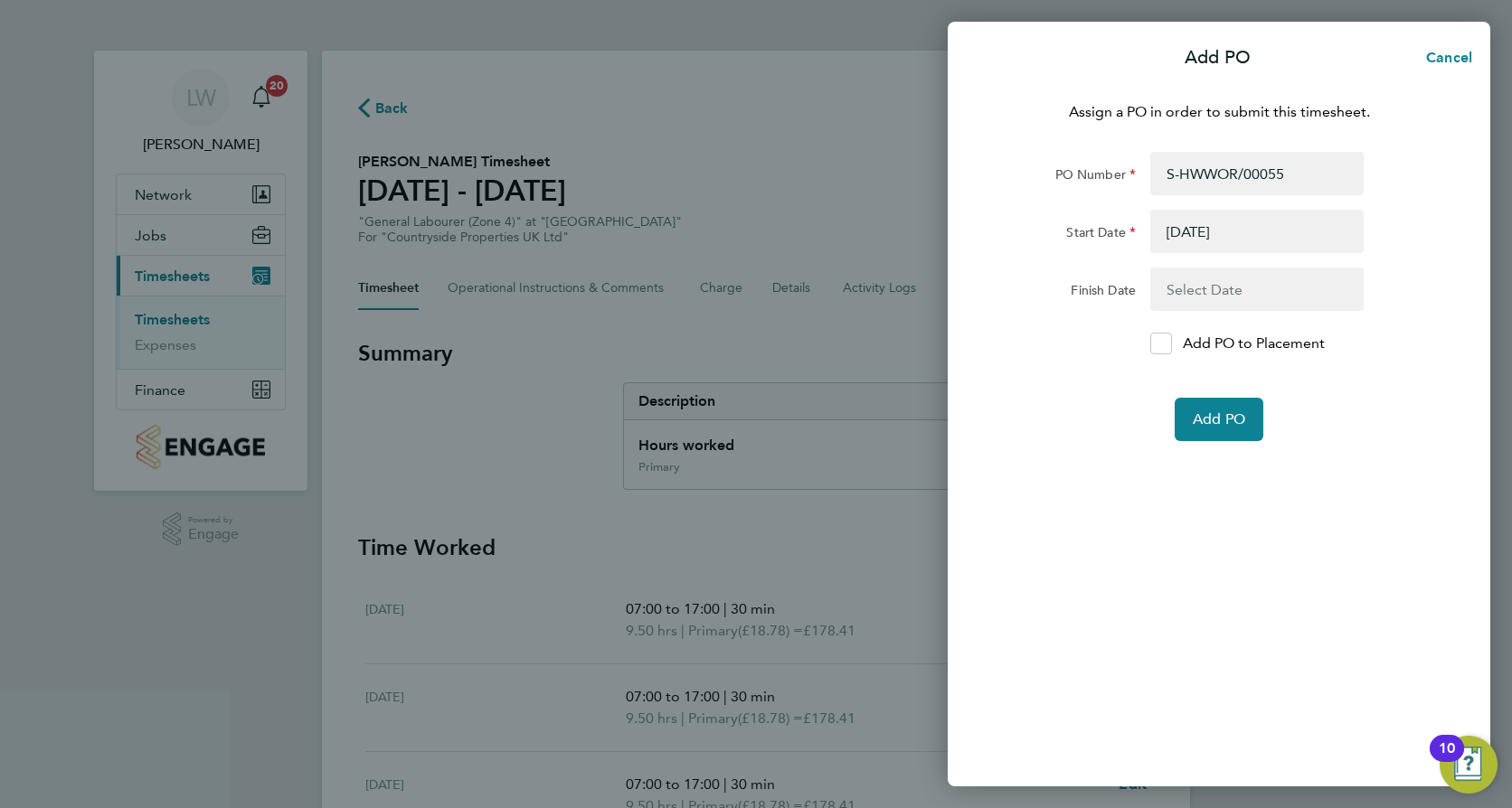
click at [1219, 287] on button "button" at bounding box center [1257, 290] width 213 height 44
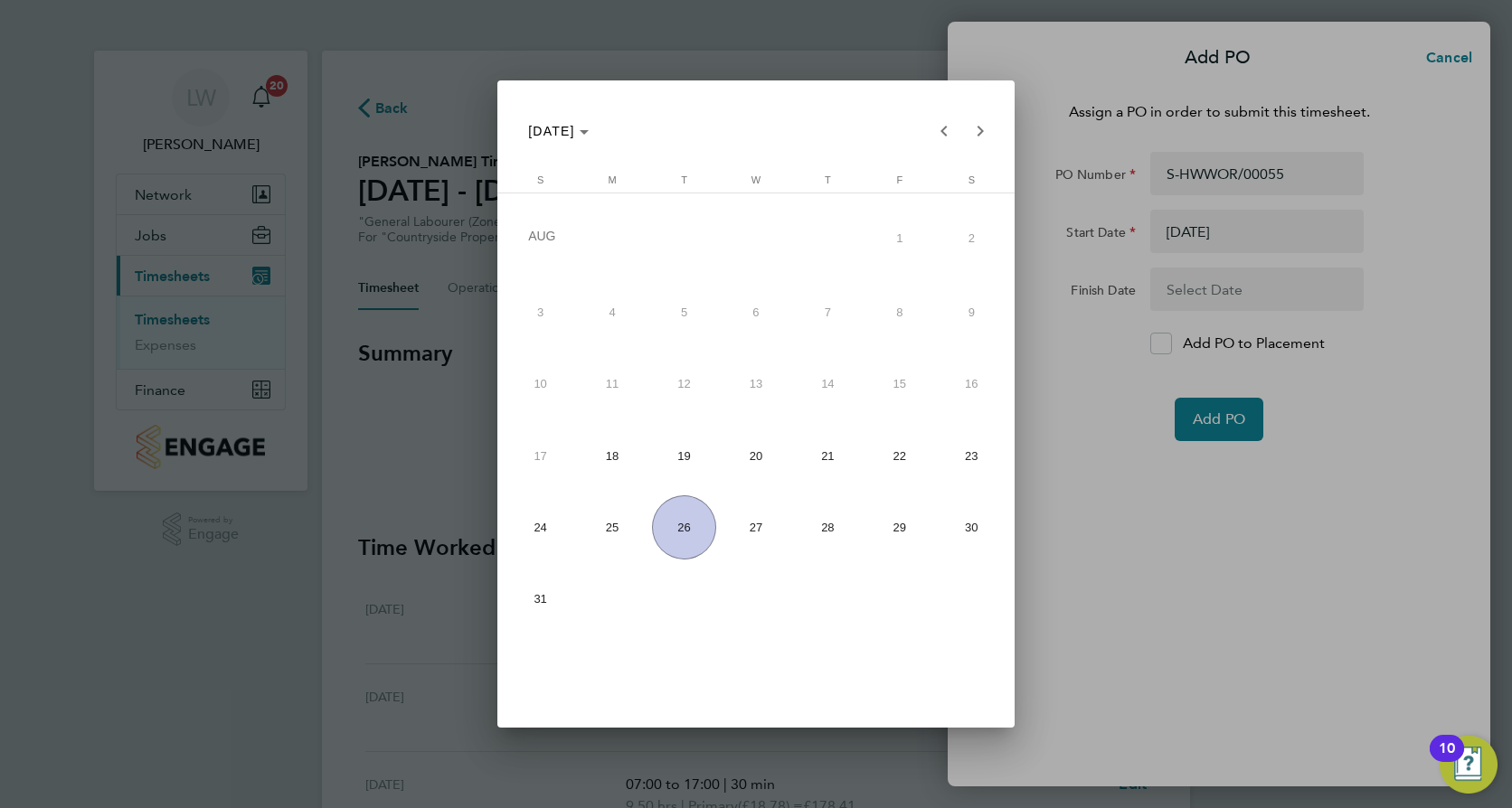
click at [887, 535] on span "29" at bounding box center [900, 527] width 64 height 64
type input "29 Aug 25"
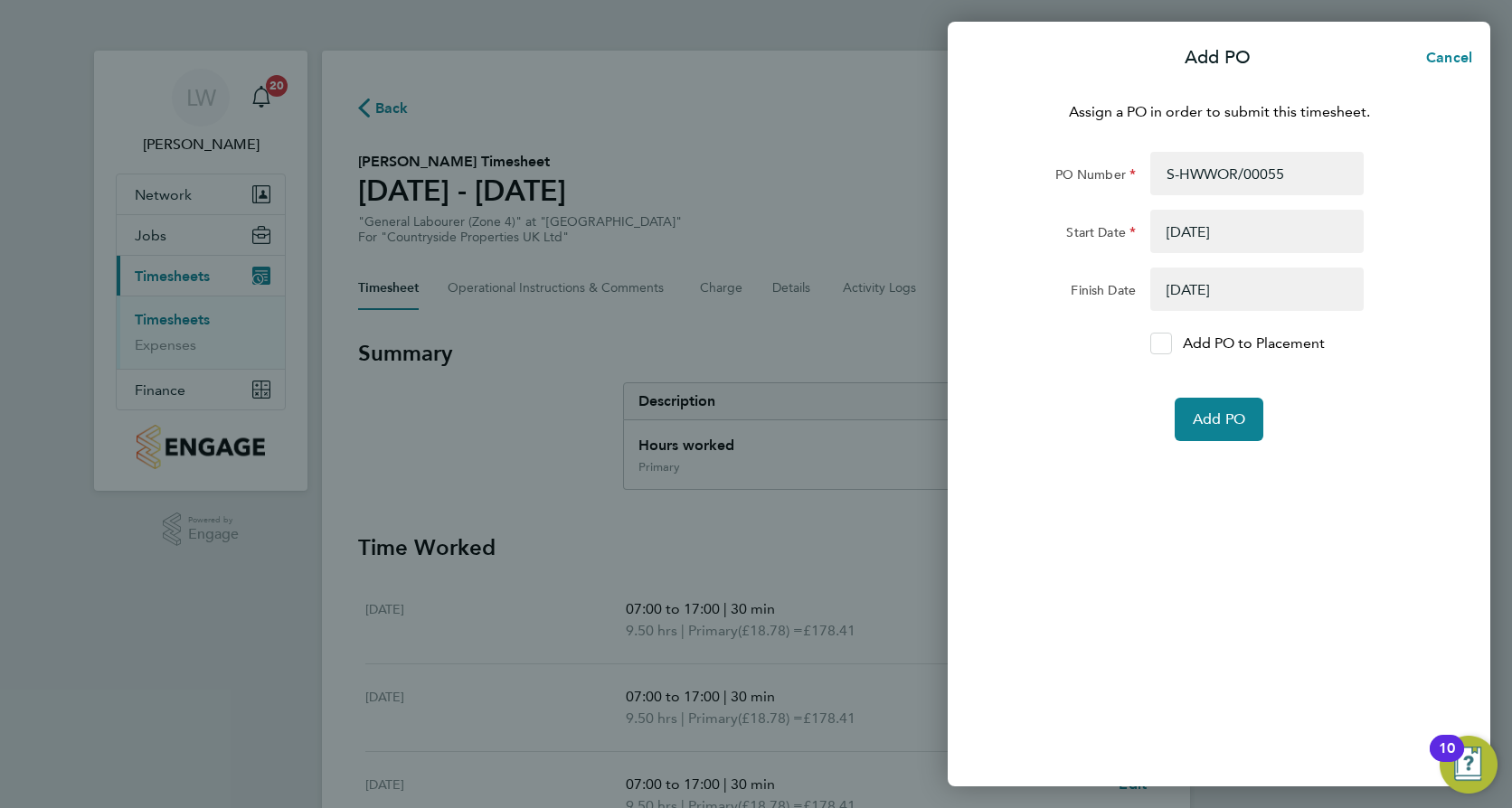
click at [1173, 348] on label "Add PO to Placement" at bounding box center [1257, 343] width 213 height 22
click at [1167, 343] on input "Add PO to Placement" at bounding box center [1167, 343] width 0 height 0
click at [1208, 431] on button "Add PO" at bounding box center [1219, 420] width 88 height 44
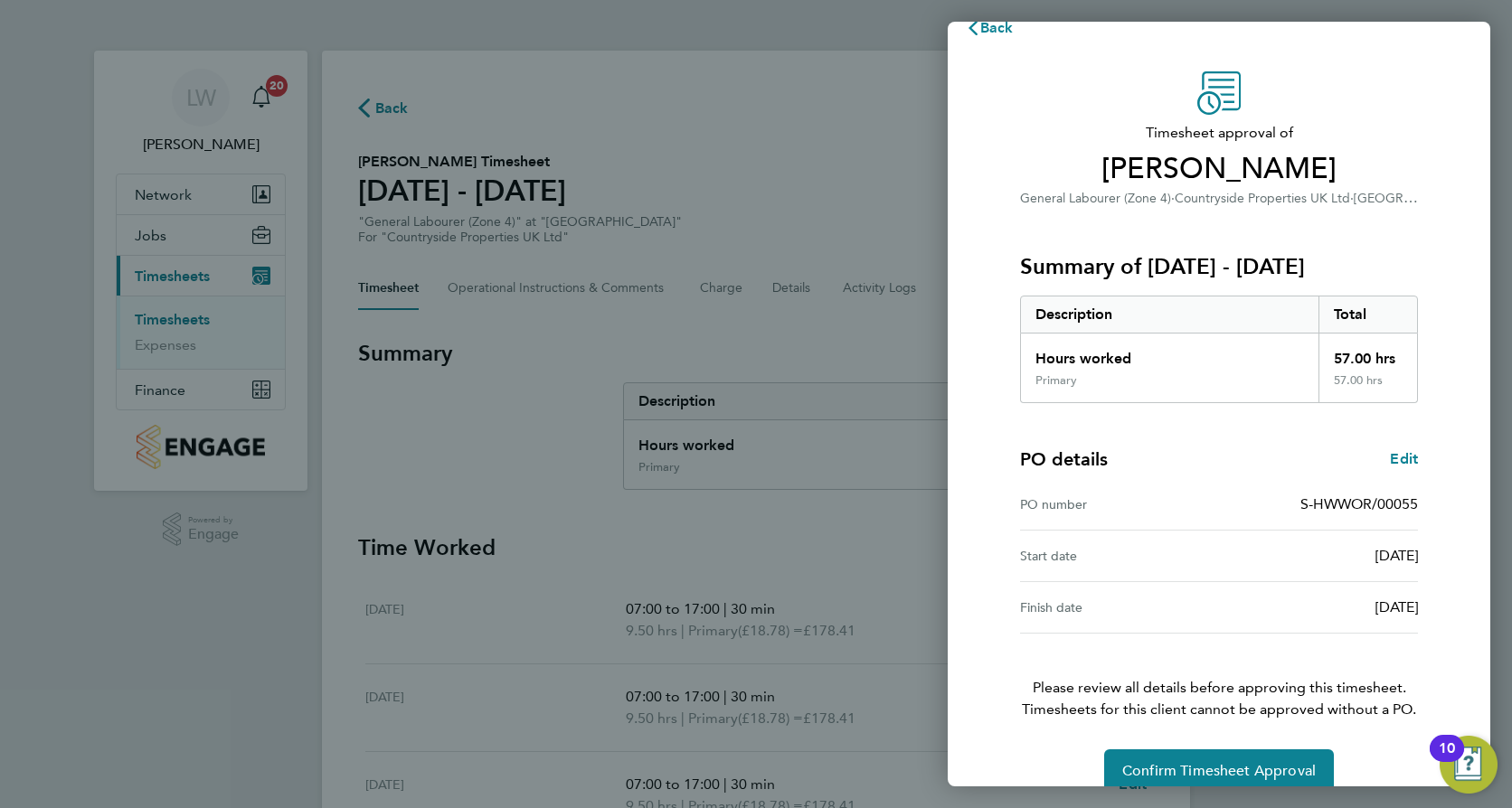
scroll to position [58, 0]
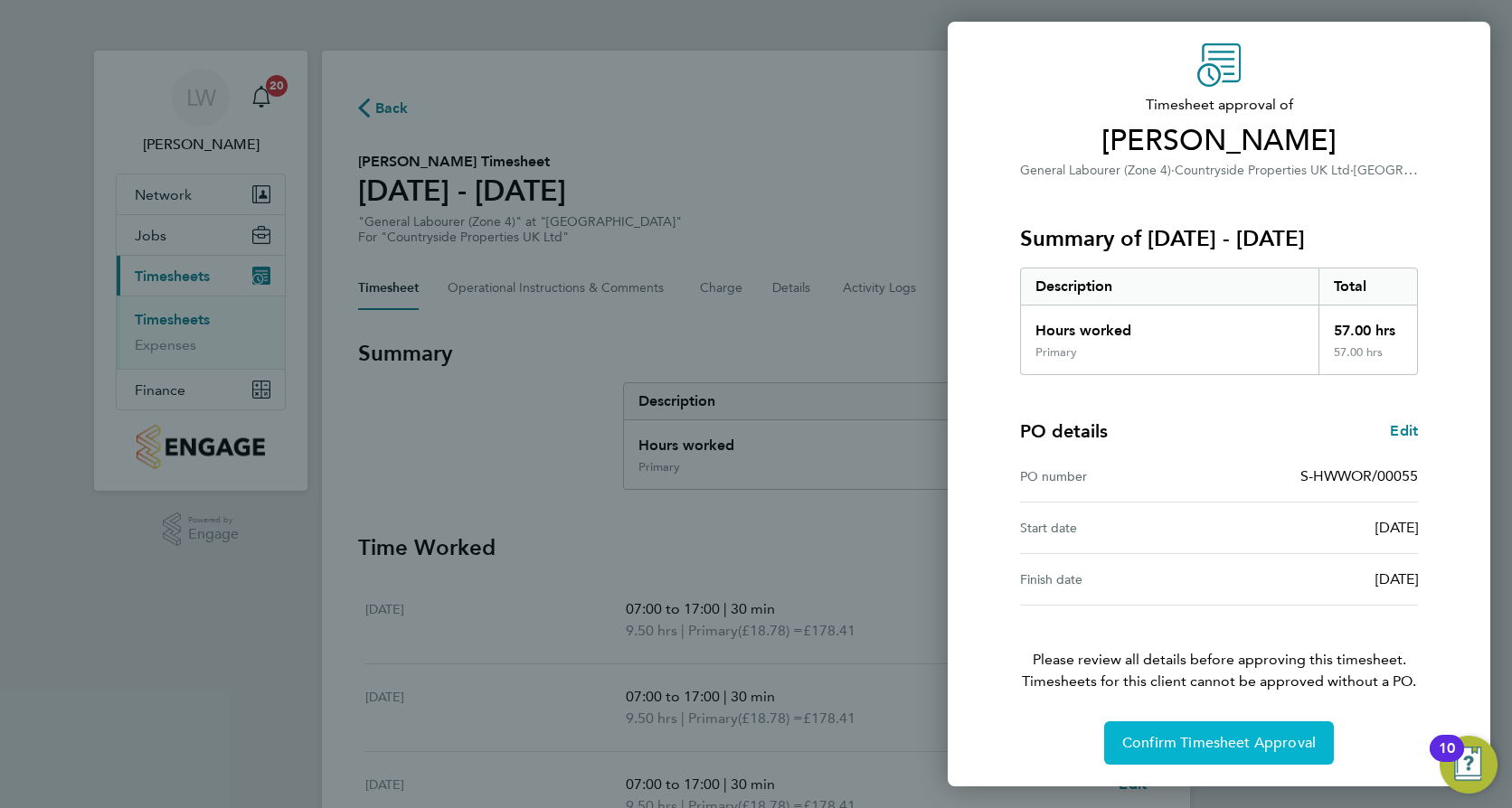
click at [1225, 751] on span "Confirm Timesheet Approval" at bounding box center [1219, 743] width 193 height 18
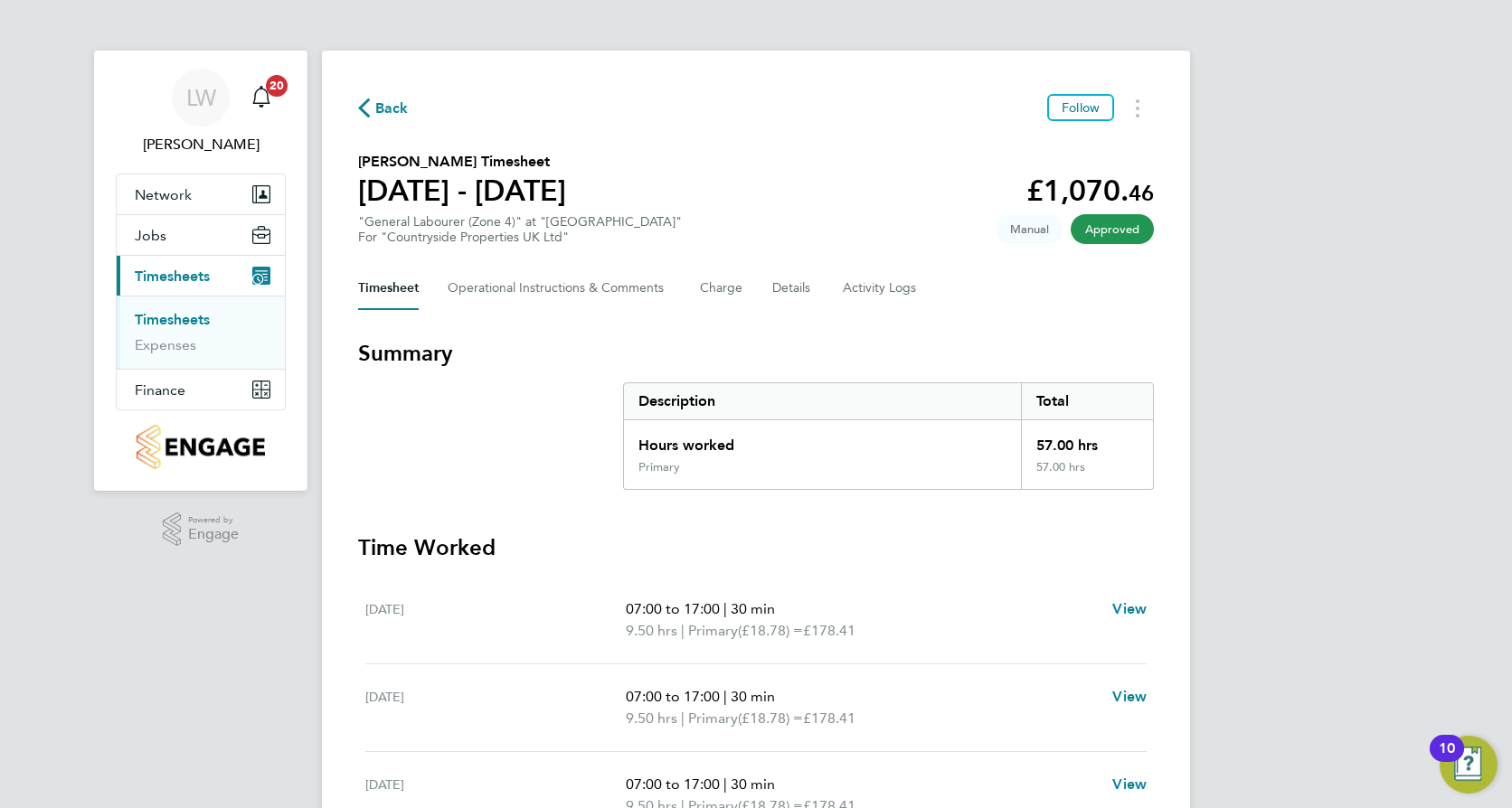
click at [394, 114] on span "Back" at bounding box center [392, 108] width 34 height 22
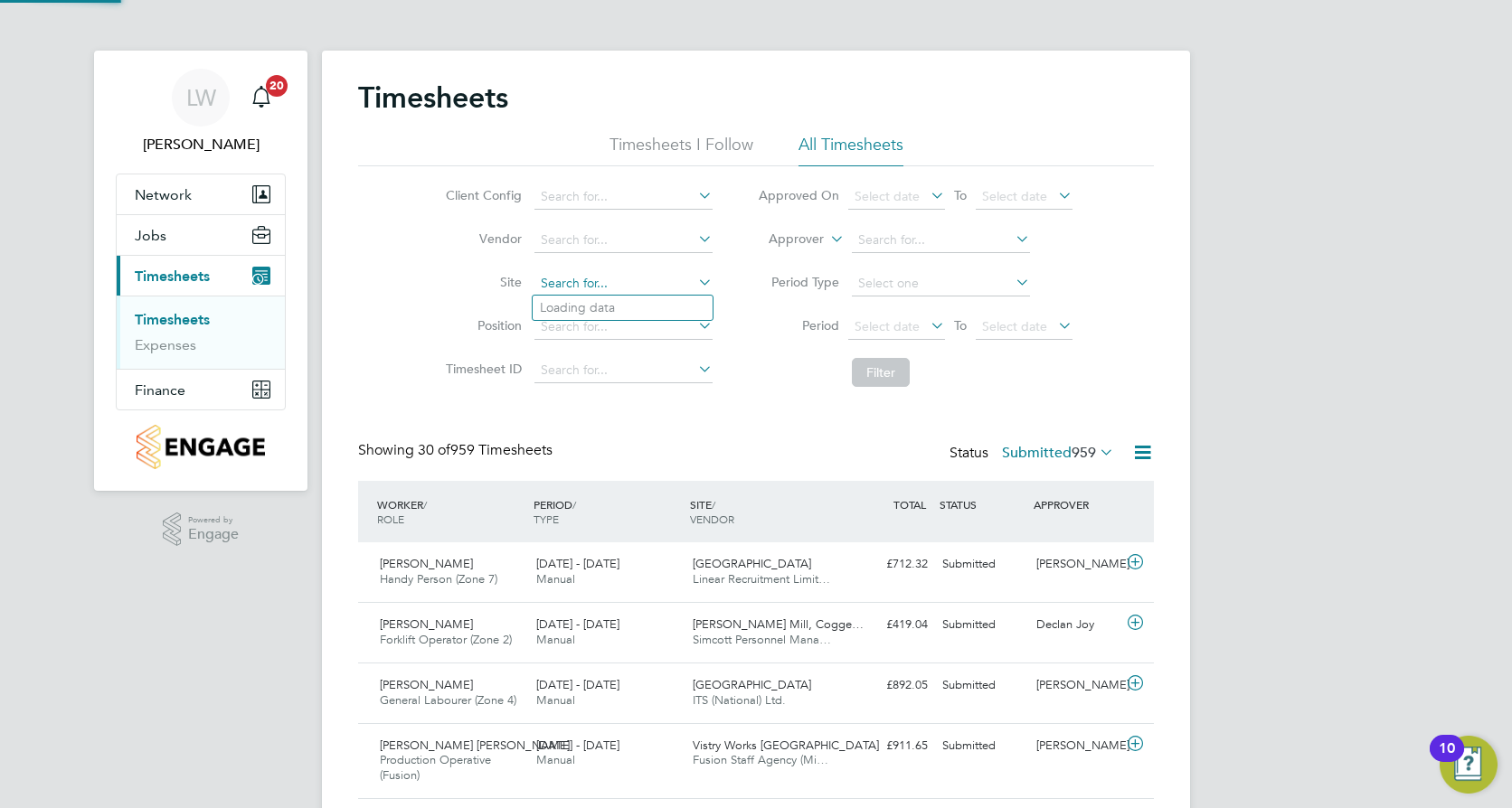
click at [611, 283] on input at bounding box center [622, 284] width 178 height 26
click at [616, 310] on b "Worcester" at bounding box center [639, 307] width 132 height 15
type input "West Worcester"
click at [869, 373] on button "Filter" at bounding box center [881, 373] width 58 height 29
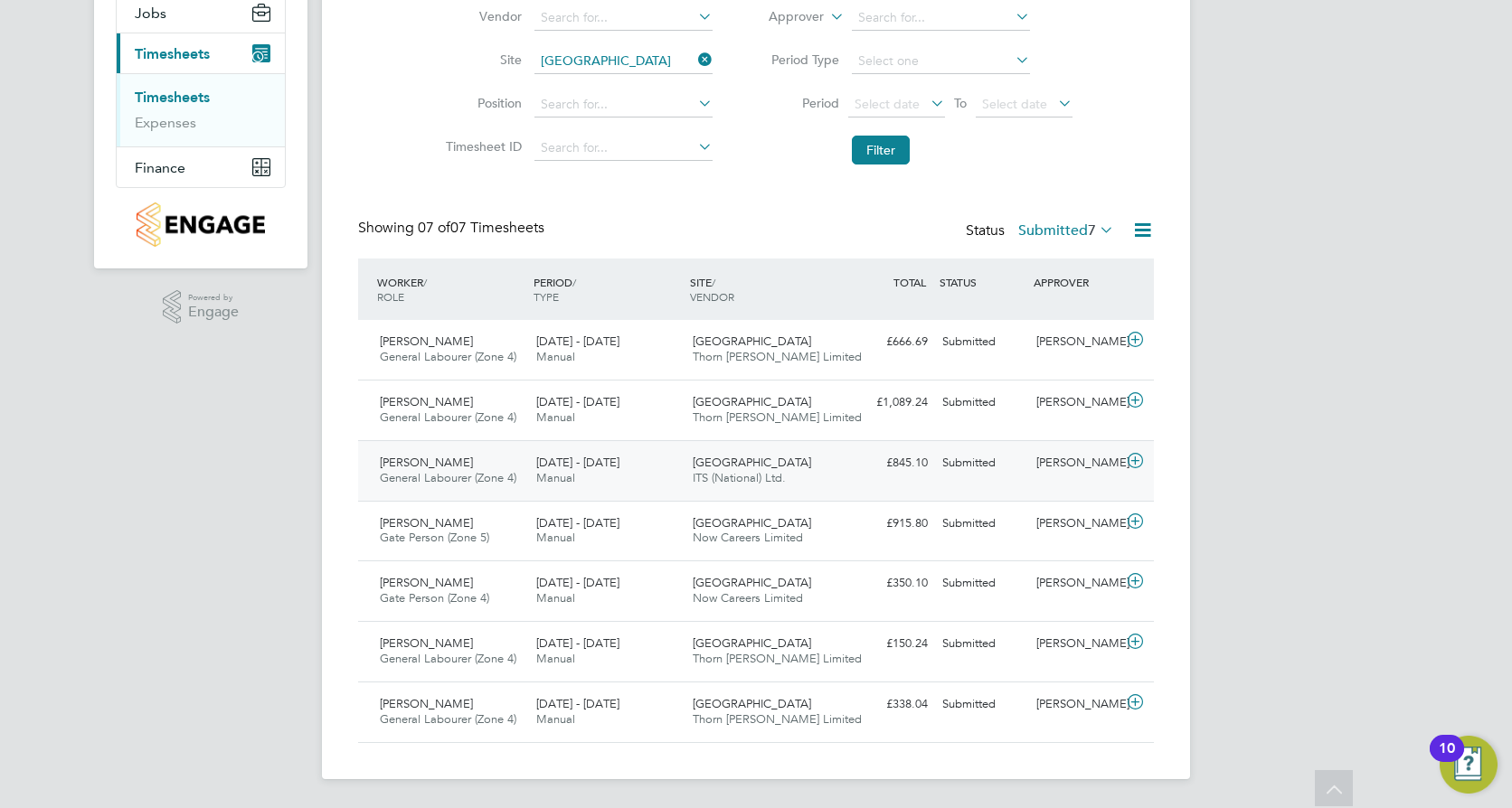
click at [1138, 462] on icon at bounding box center [1136, 461] width 23 height 15
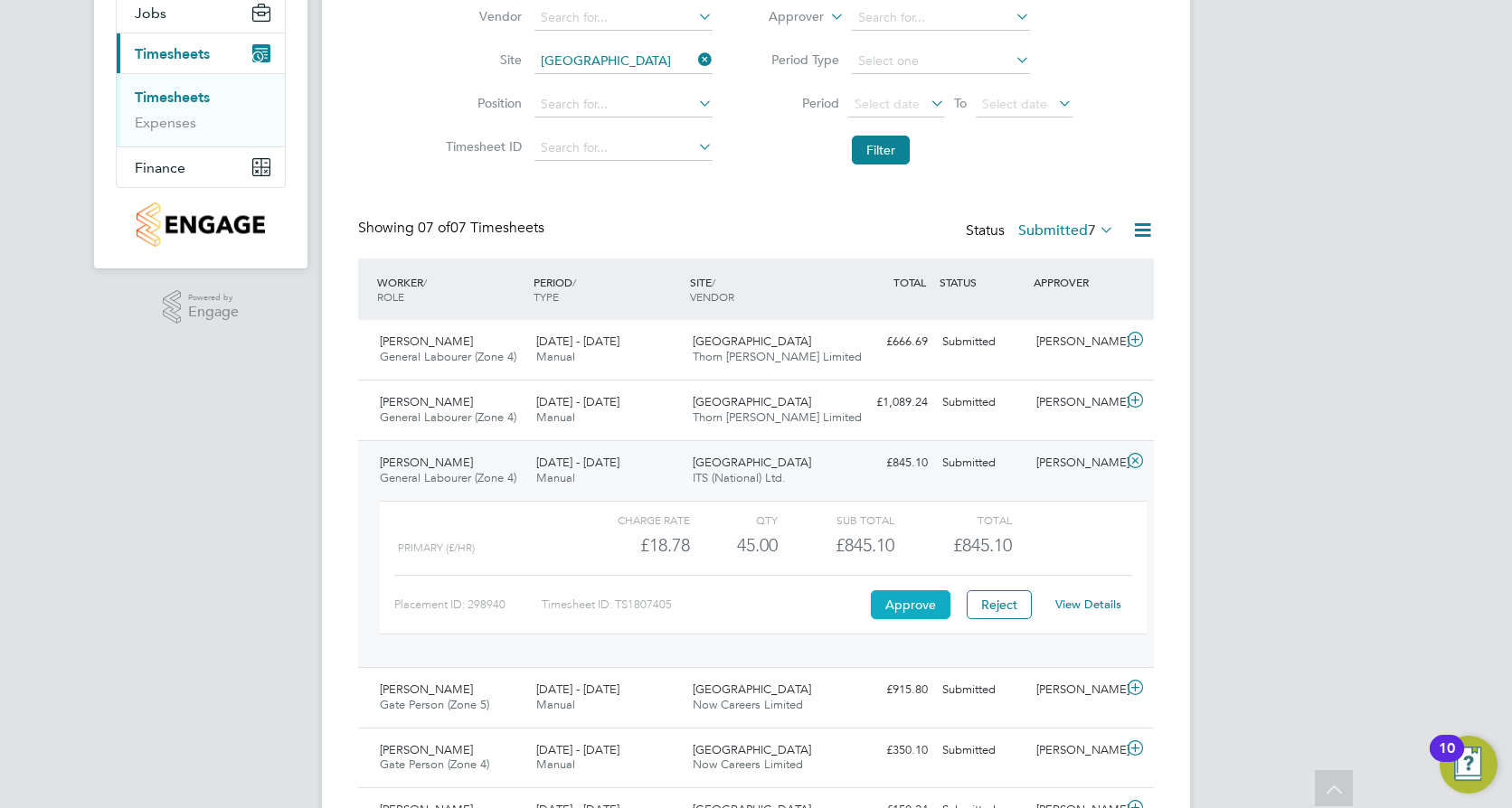
click at [910, 609] on button "Approve" at bounding box center [910, 605] width 79 height 29
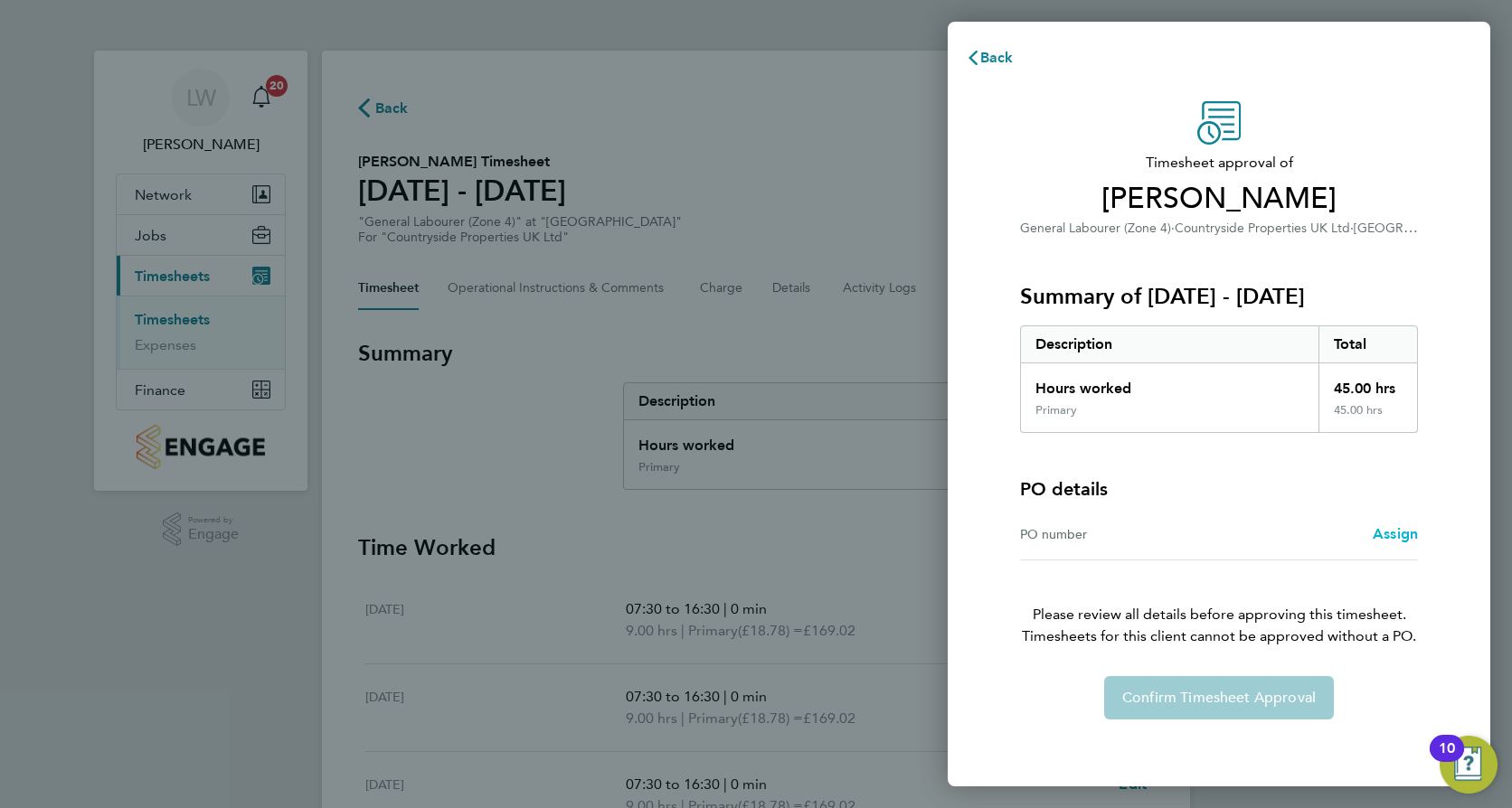
click at [1388, 528] on span "Assign" at bounding box center [1395, 534] width 46 height 17
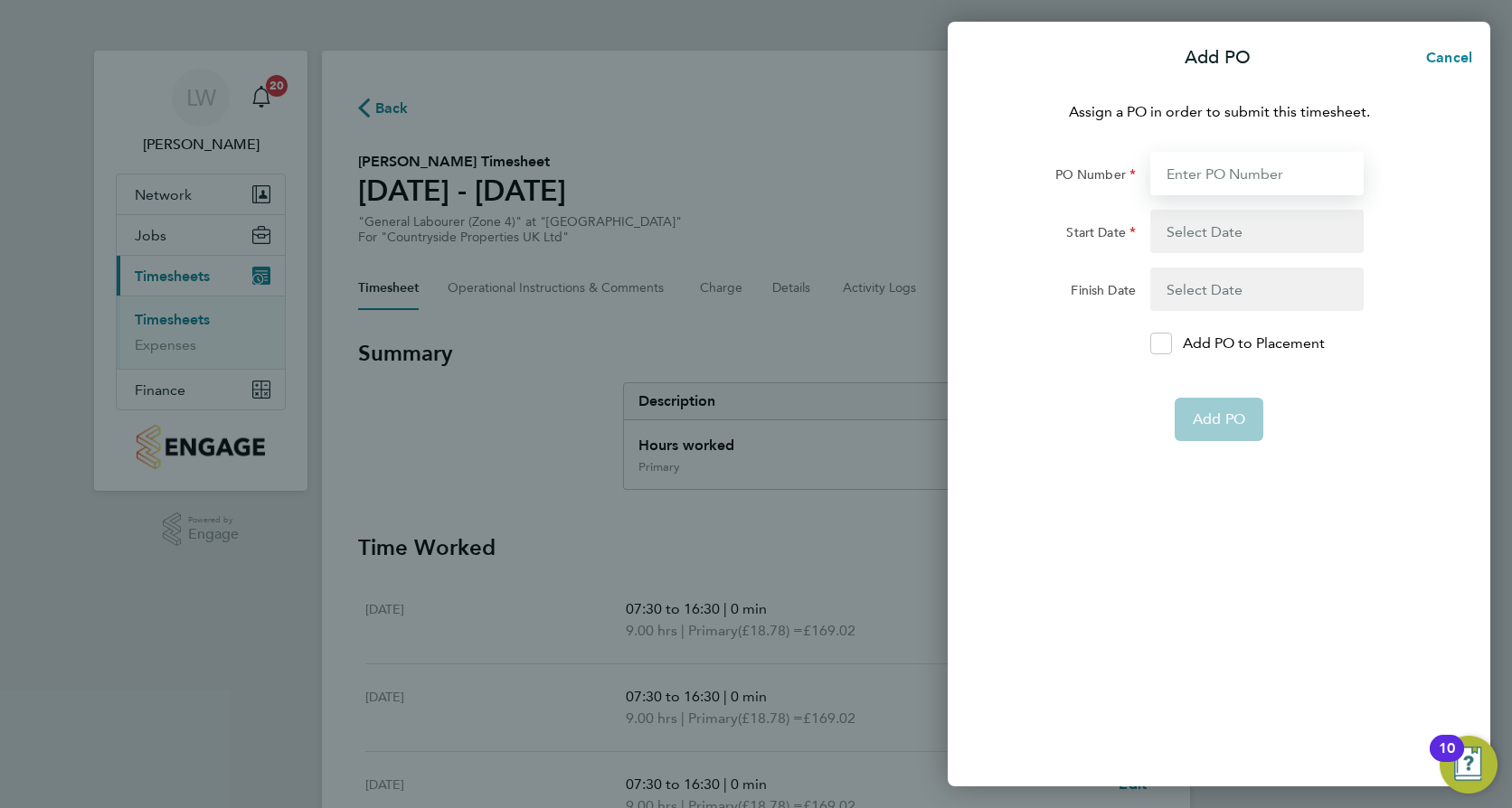
click at [1188, 164] on input "PO Number" at bounding box center [1257, 174] width 213 height 44
paste input "S-HWWOR/00055"
type input "S-HWWOR/00055"
type input "18 Aug 25"
type input "29 Aug 25"
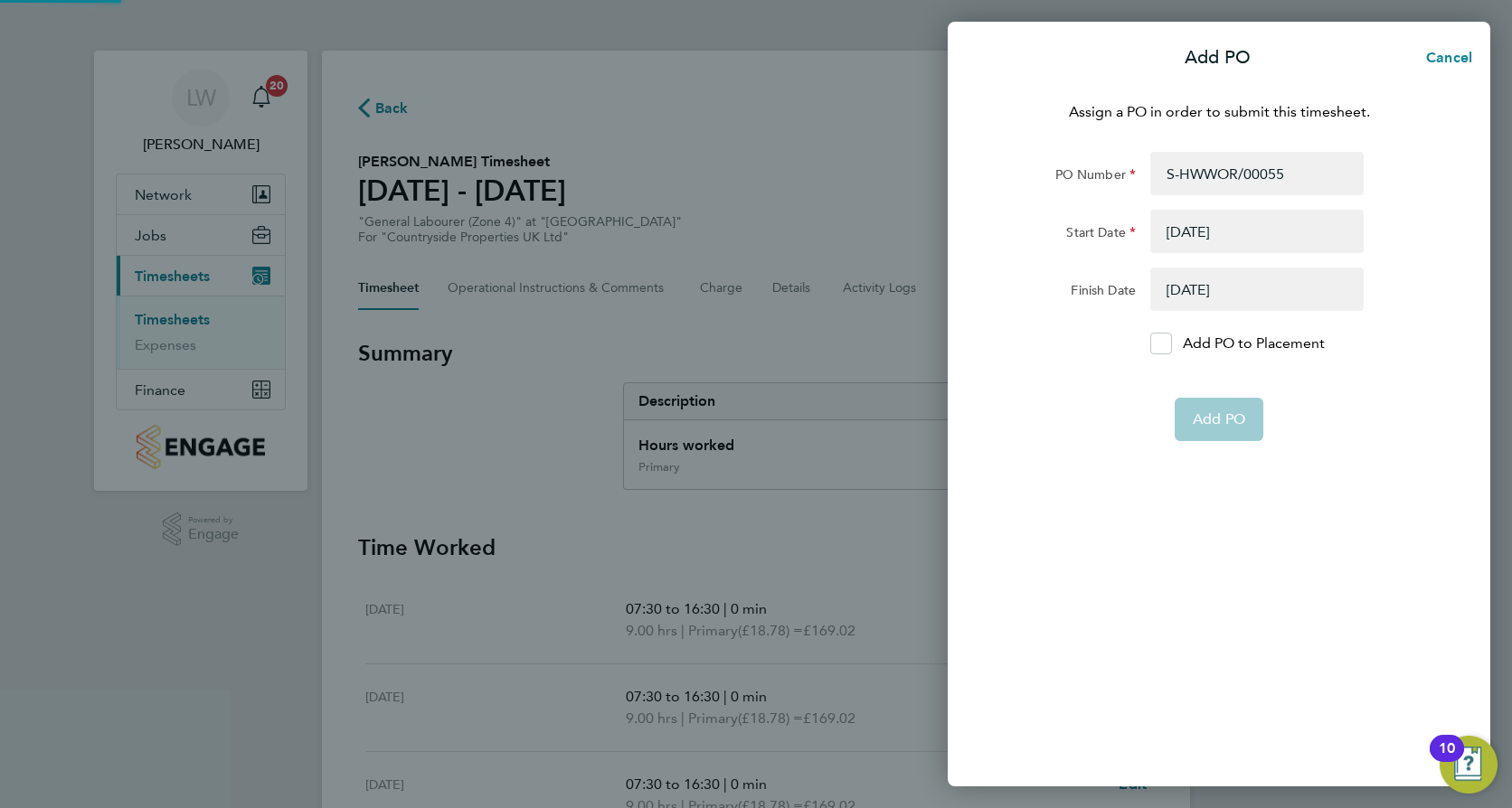
click at [1188, 230] on button "button" at bounding box center [1257, 231] width 213 height 44
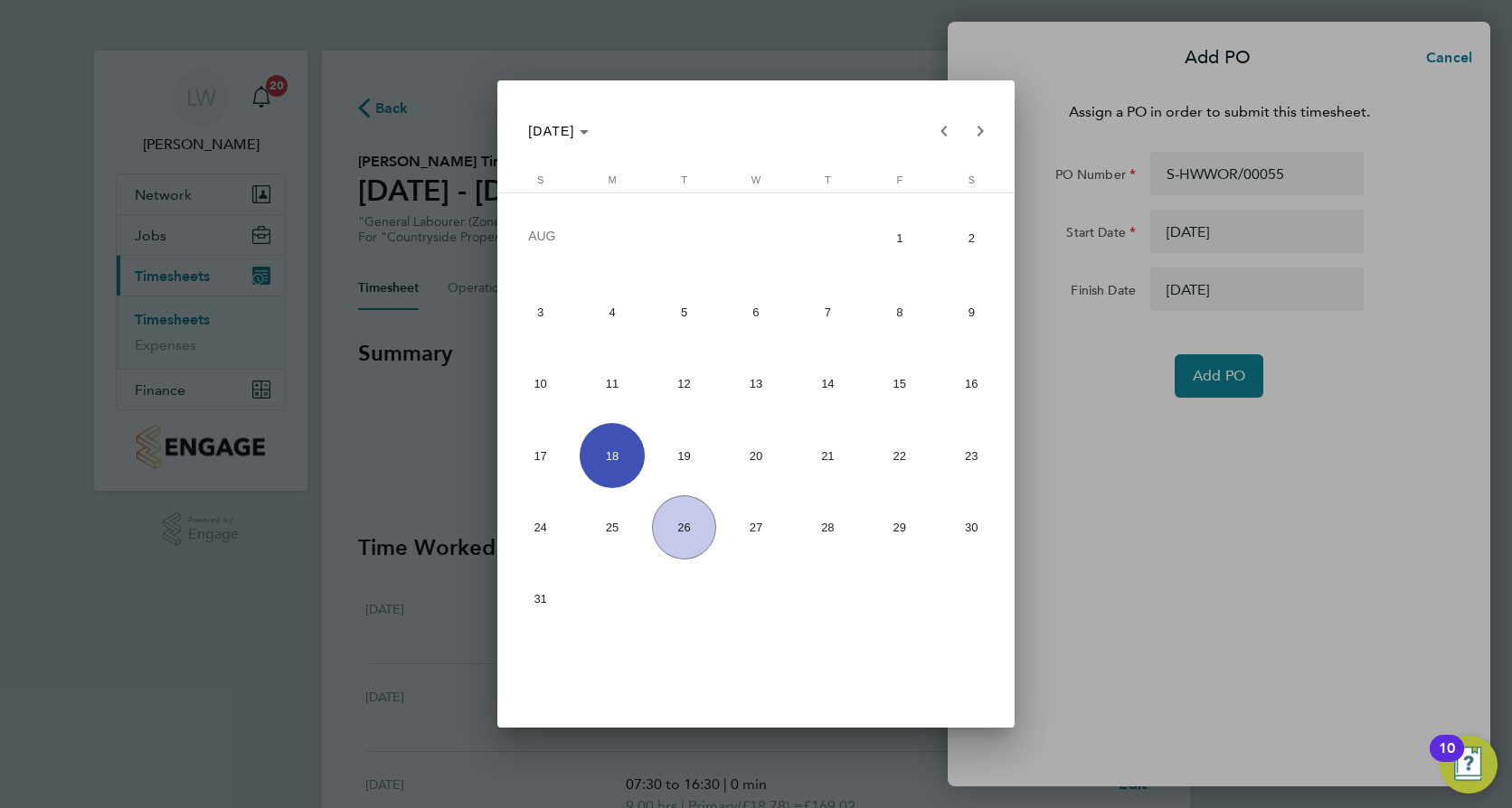
click at [612, 469] on span "18" at bounding box center [612, 455] width 64 height 64
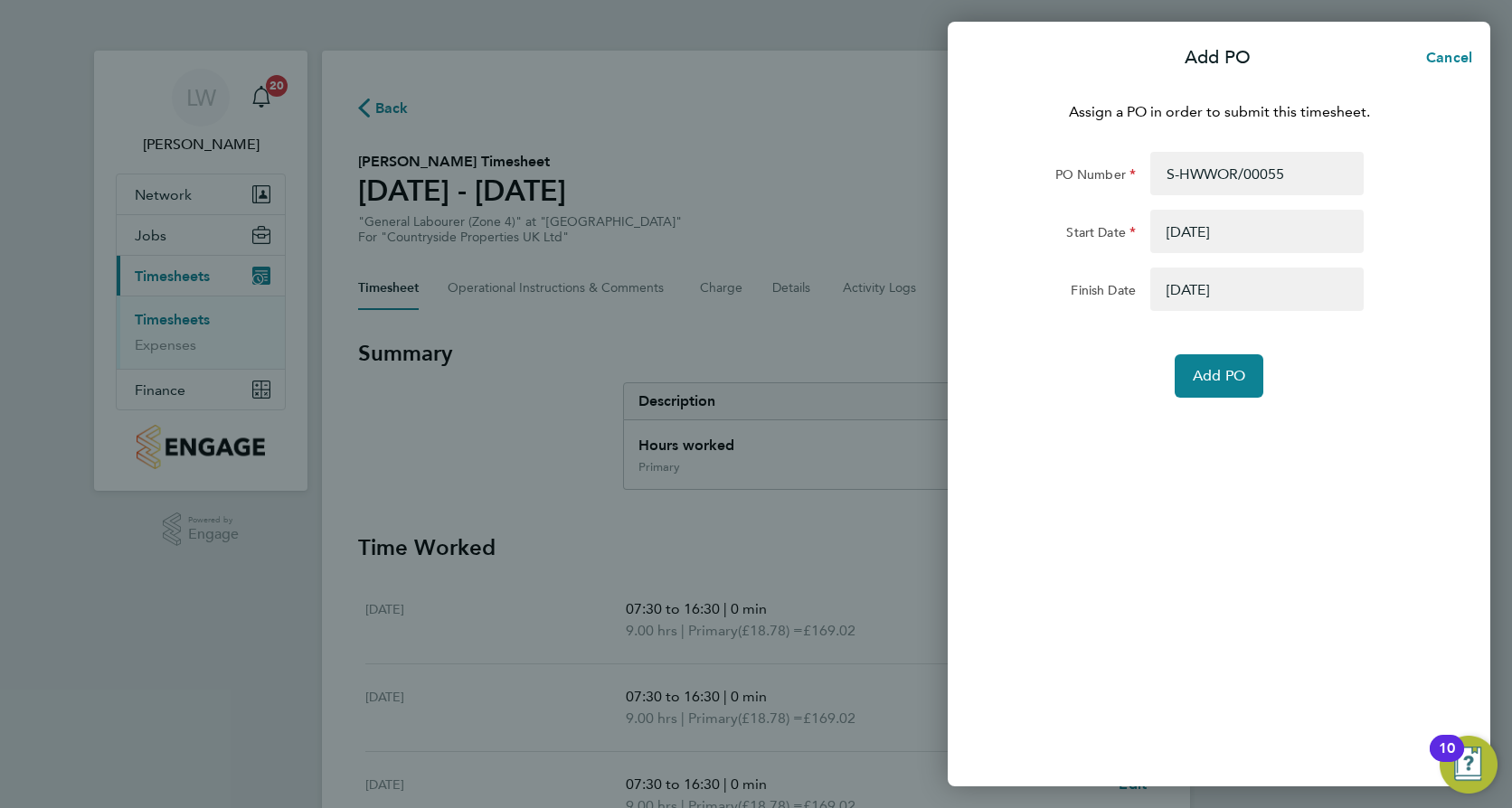
click at [1197, 294] on button "button" at bounding box center [1257, 290] width 213 height 44
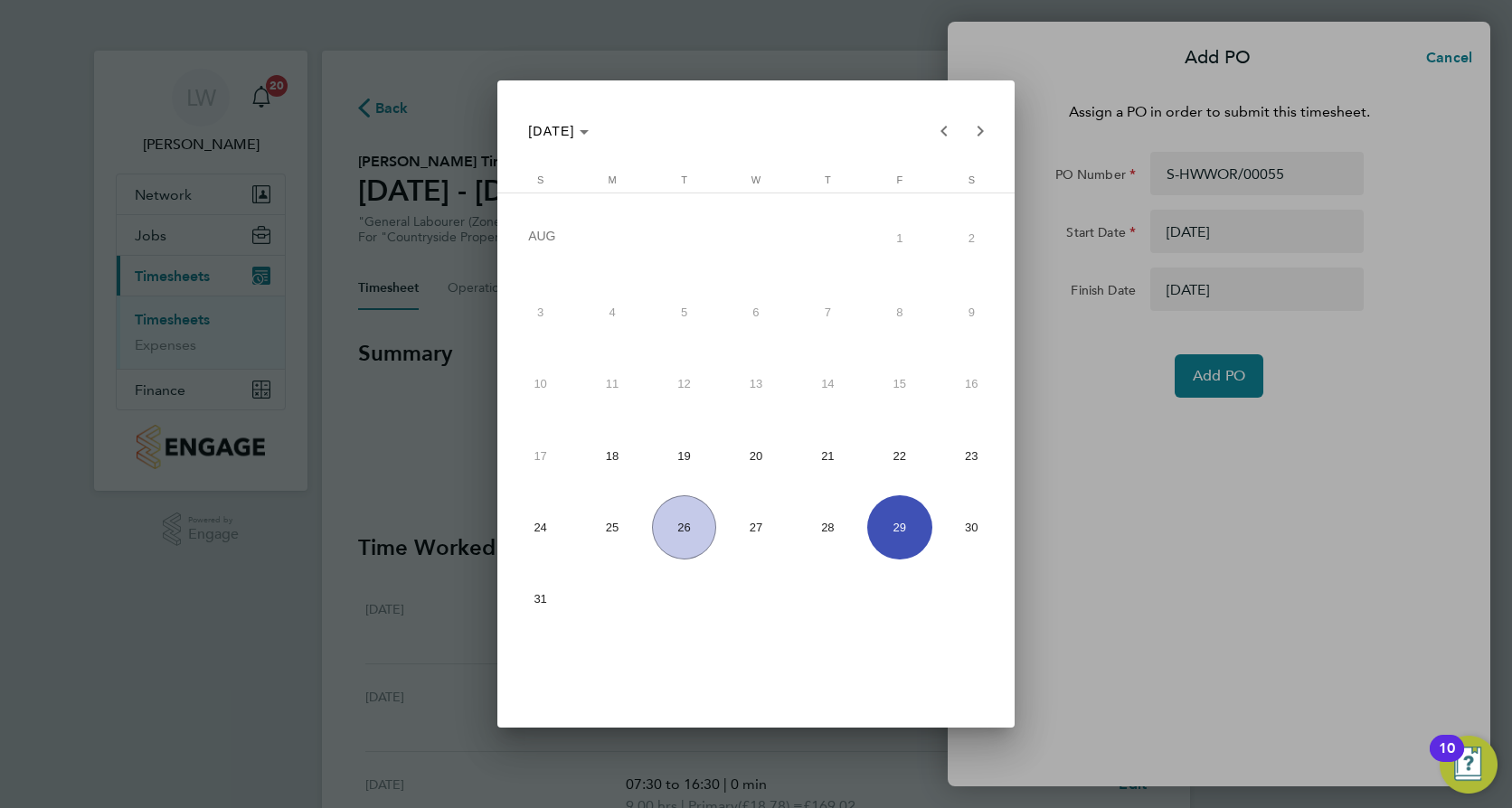
click at [1216, 386] on div at bounding box center [756, 404] width 1512 height 808
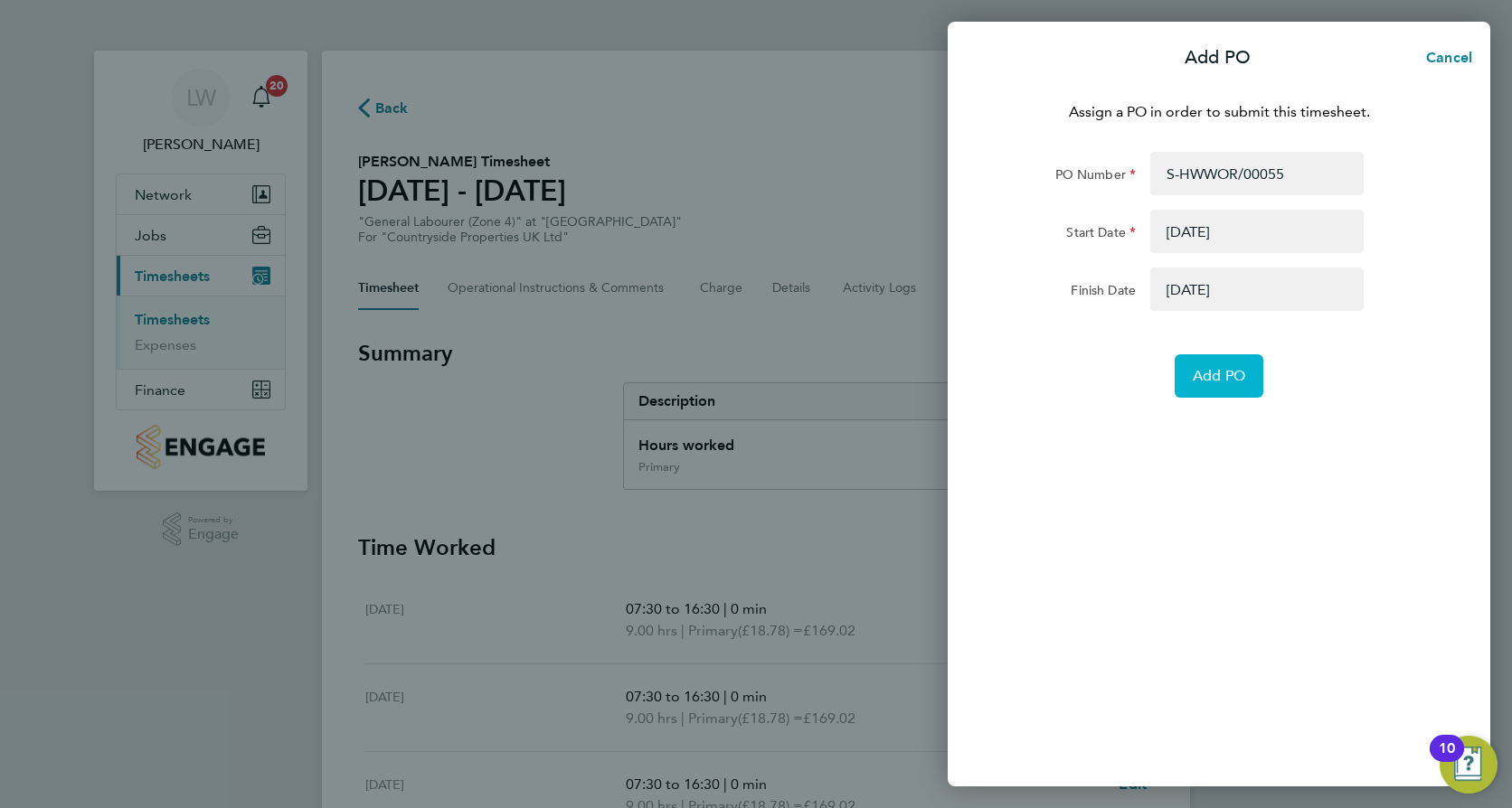
click at [1219, 383] on span "Add PO" at bounding box center [1219, 376] width 53 height 18
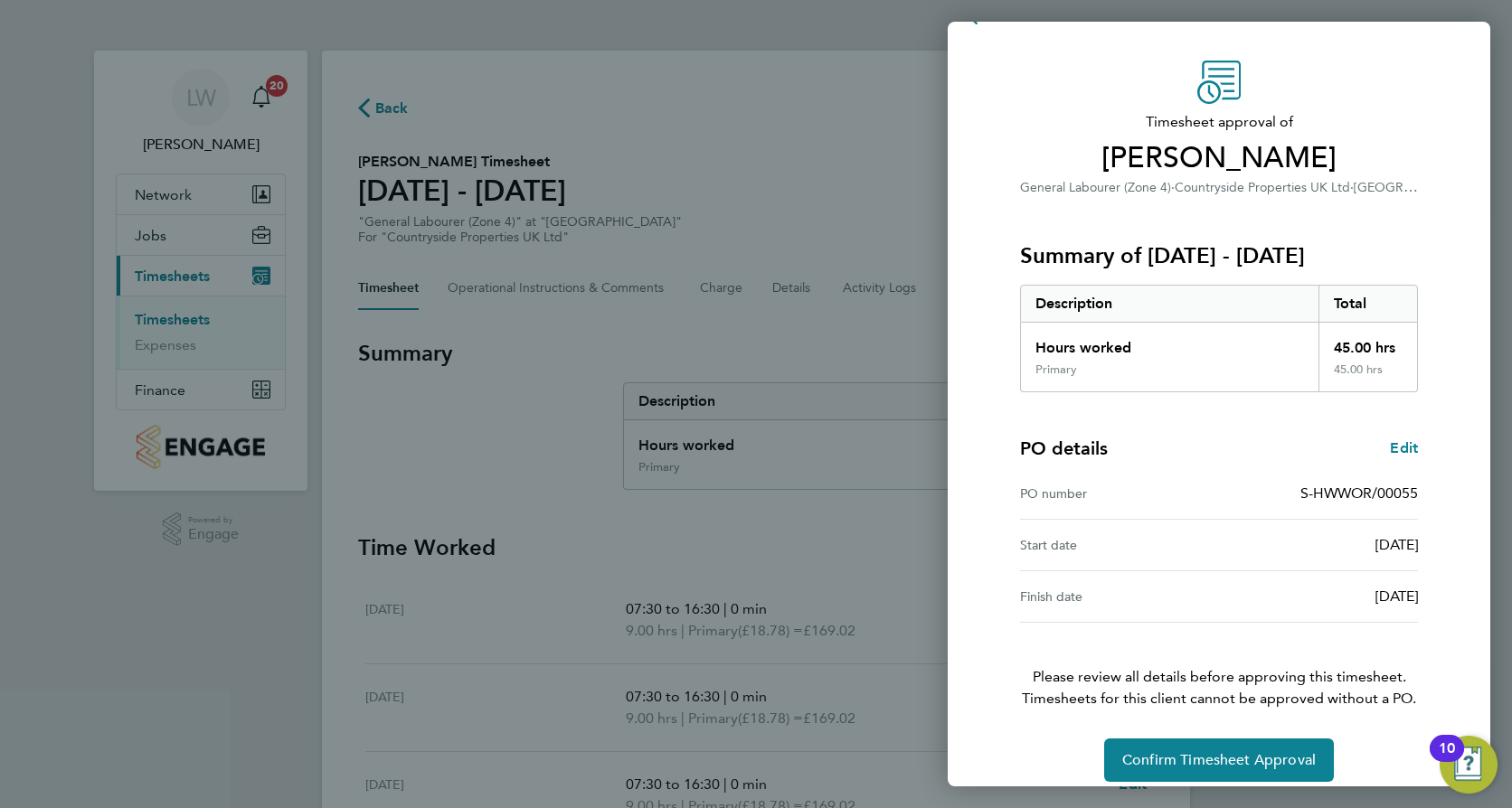
scroll to position [58, 0]
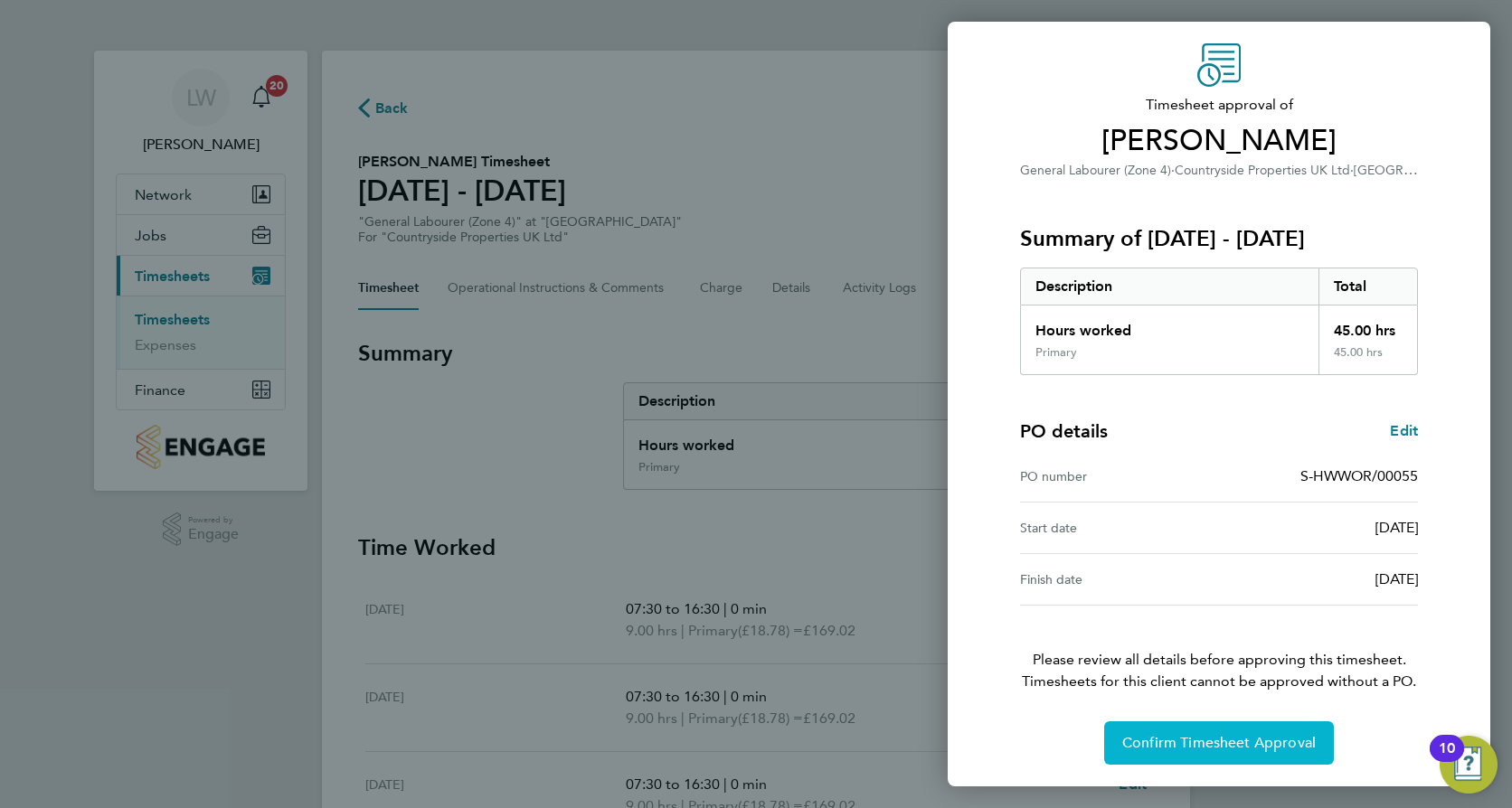
click at [1215, 737] on span "Confirm Timesheet Approval" at bounding box center [1219, 743] width 193 height 18
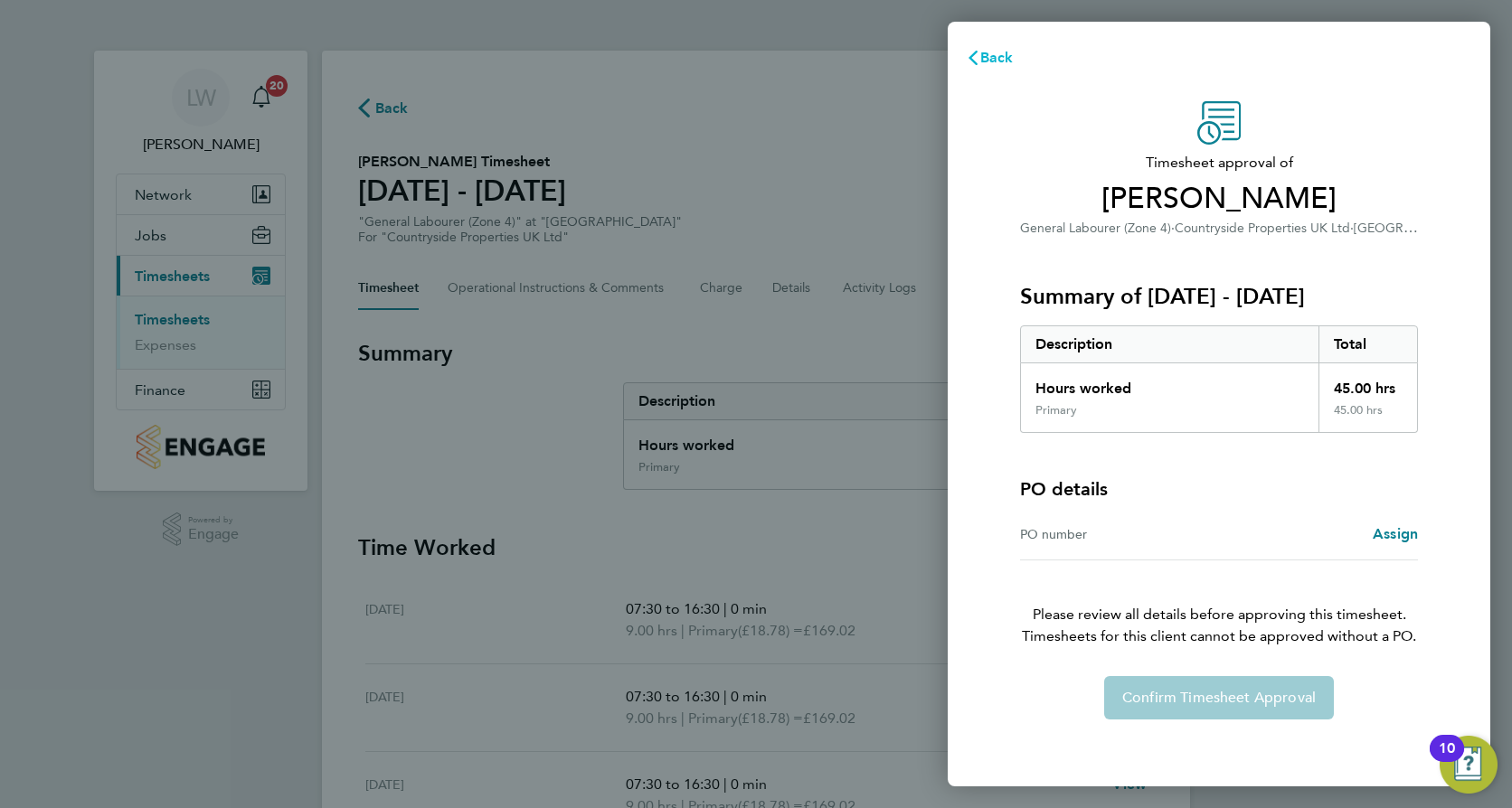
click at [1004, 67] on button "Back" at bounding box center [990, 58] width 84 height 36
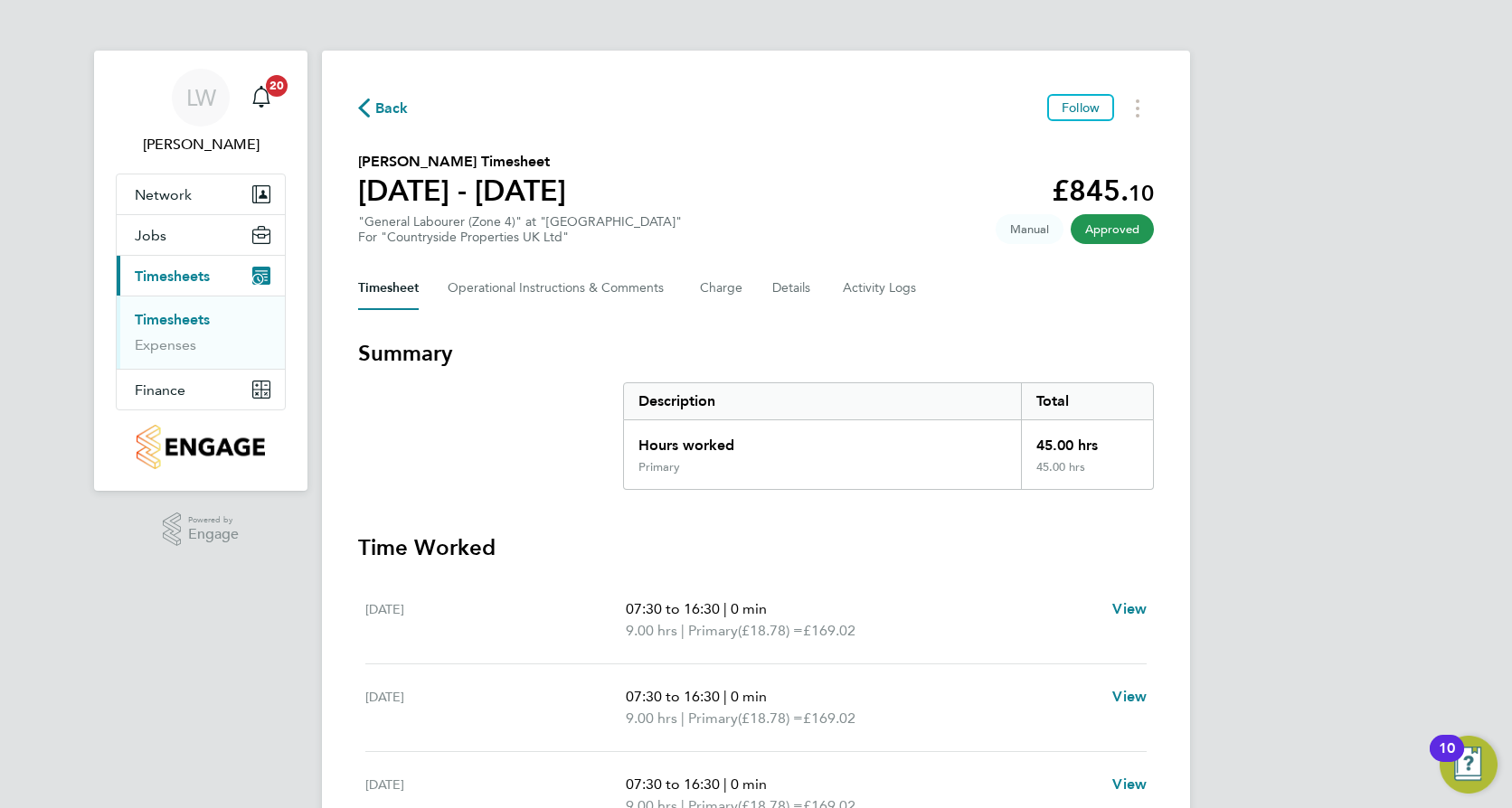
click at [386, 104] on span "Back" at bounding box center [392, 108] width 34 height 22
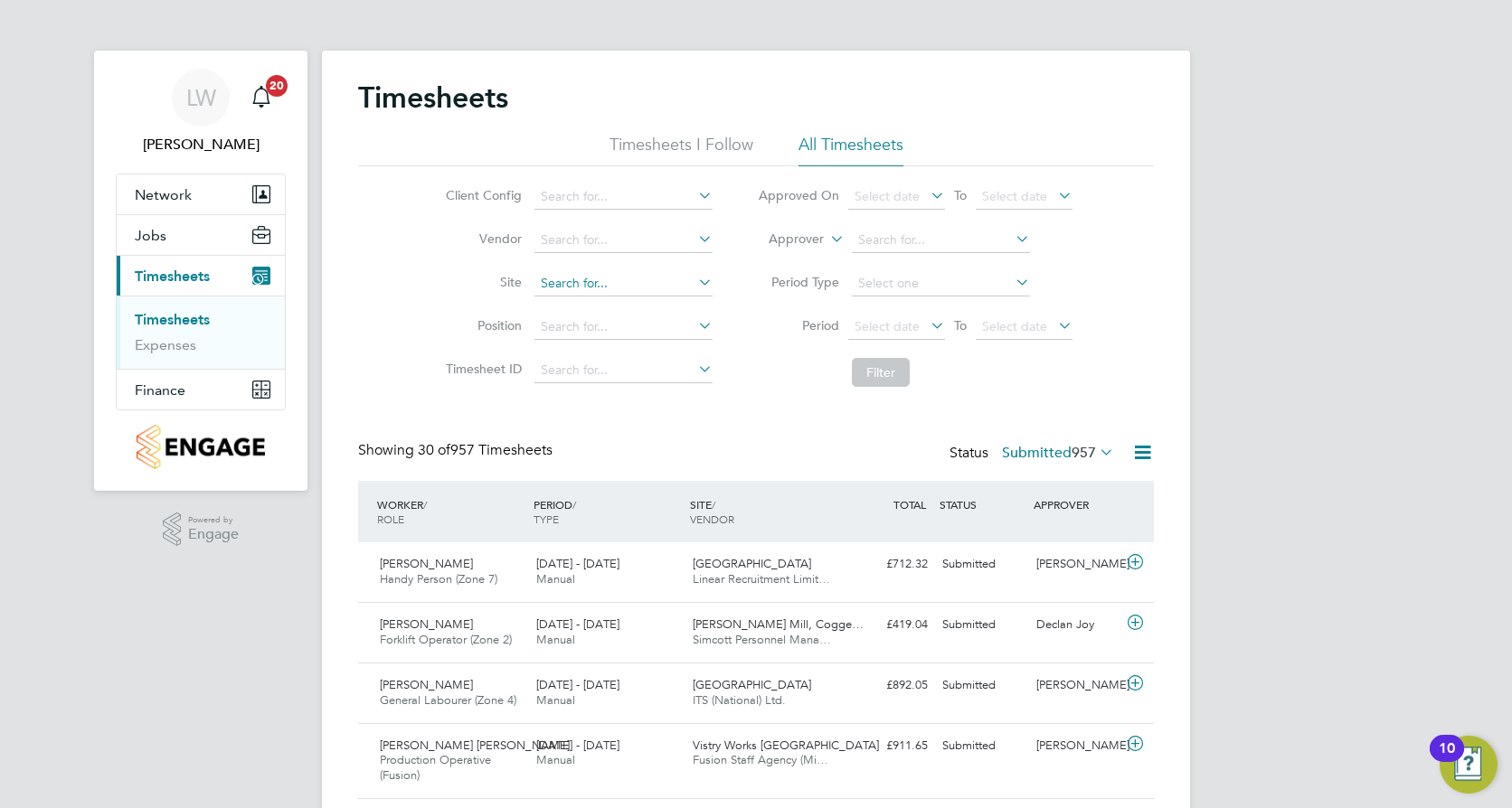
click at [592, 281] on input at bounding box center [622, 284] width 178 height 26
click at [601, 309] on b "Worc" at bounding box center [589, 307] width 32 height 15
type input "West Worcester"
click at [881, 376] on button "Filter" at bounding box center [881, 373] width 58 height 29
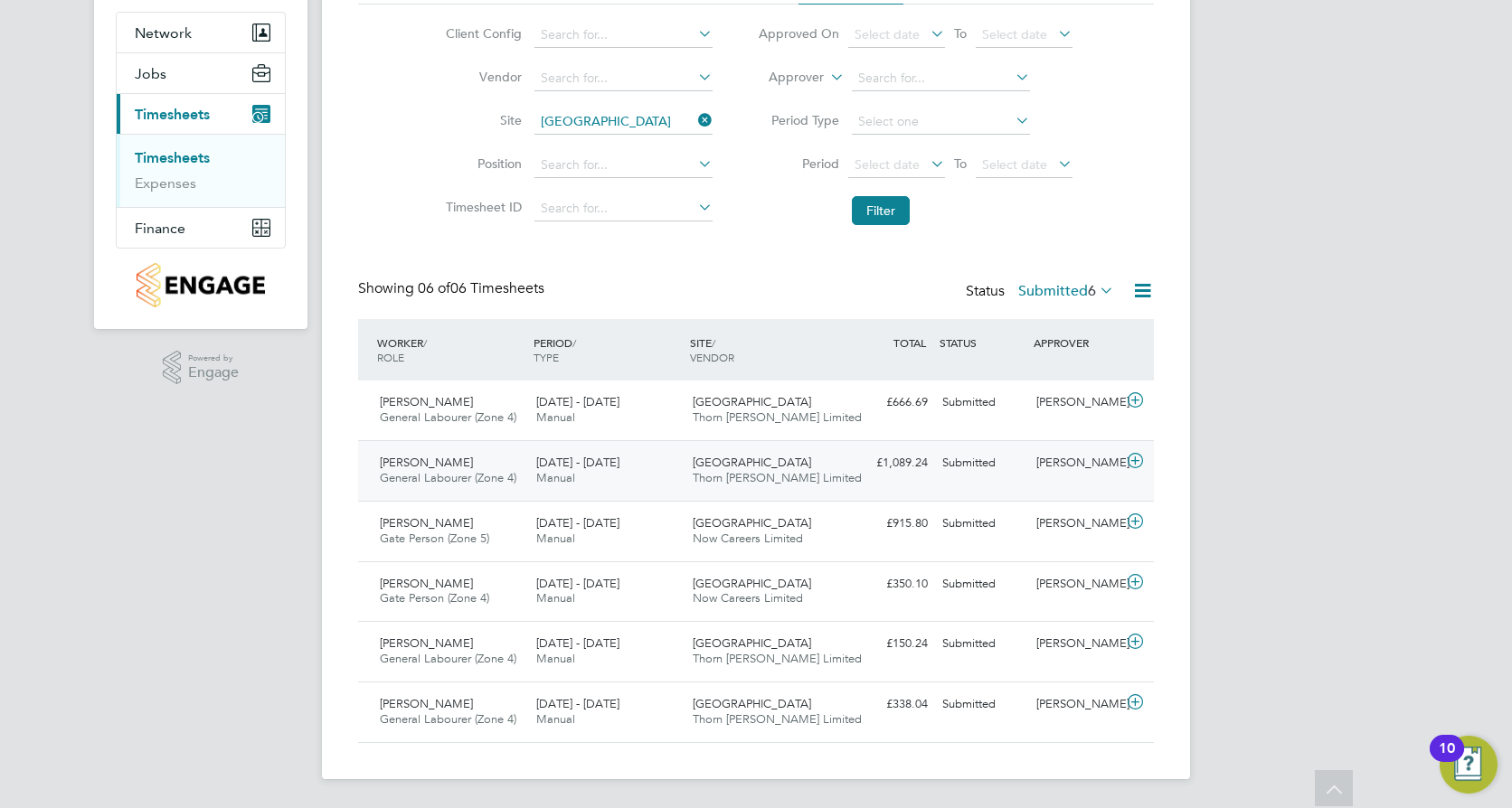
click at [1136, 458] on icon at bounding box center [1136, 461] width 23 height 15
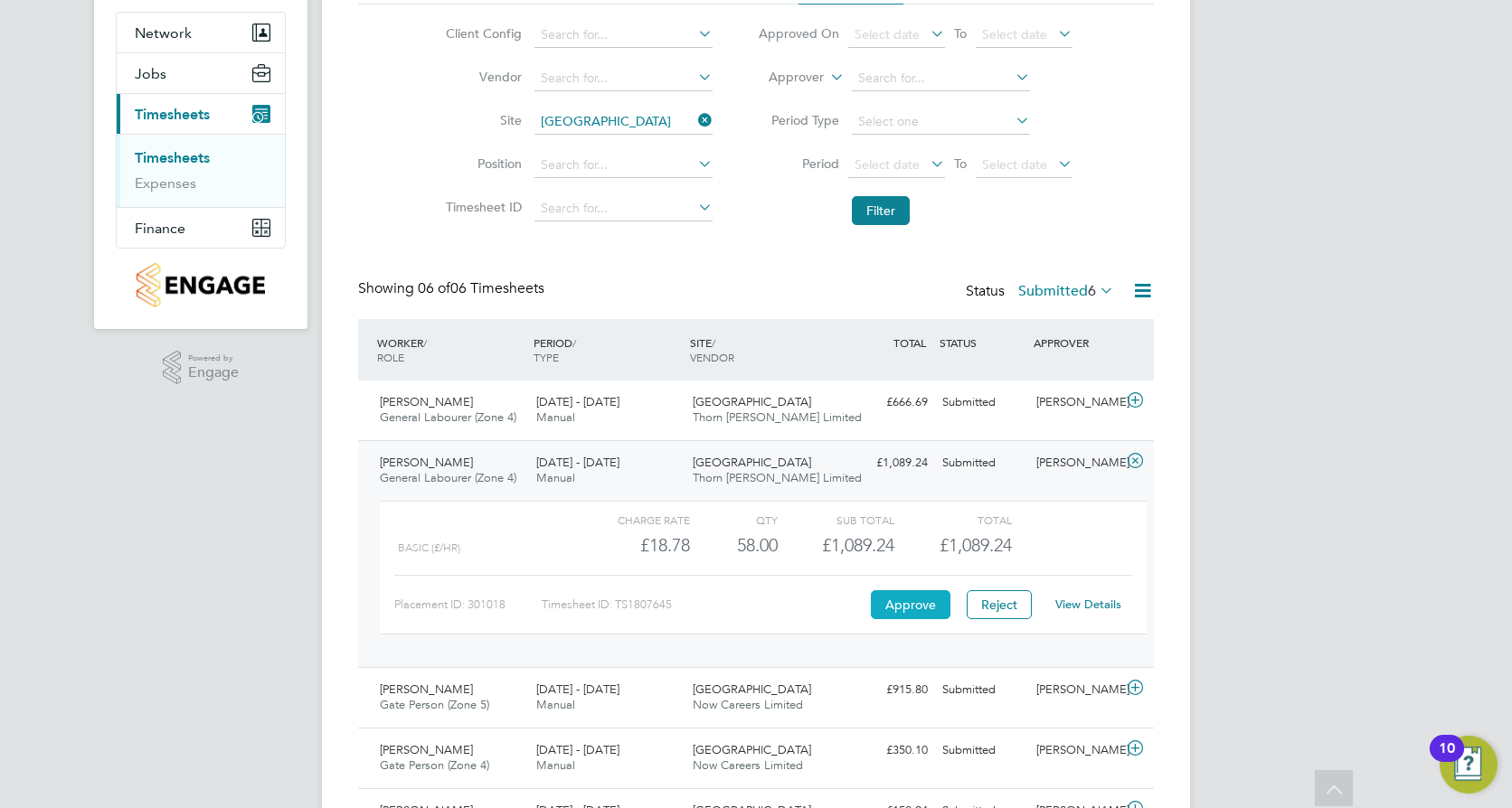
click at [903, 609] on button "Approve" at bounding box center [910, 605] width 79 height 29
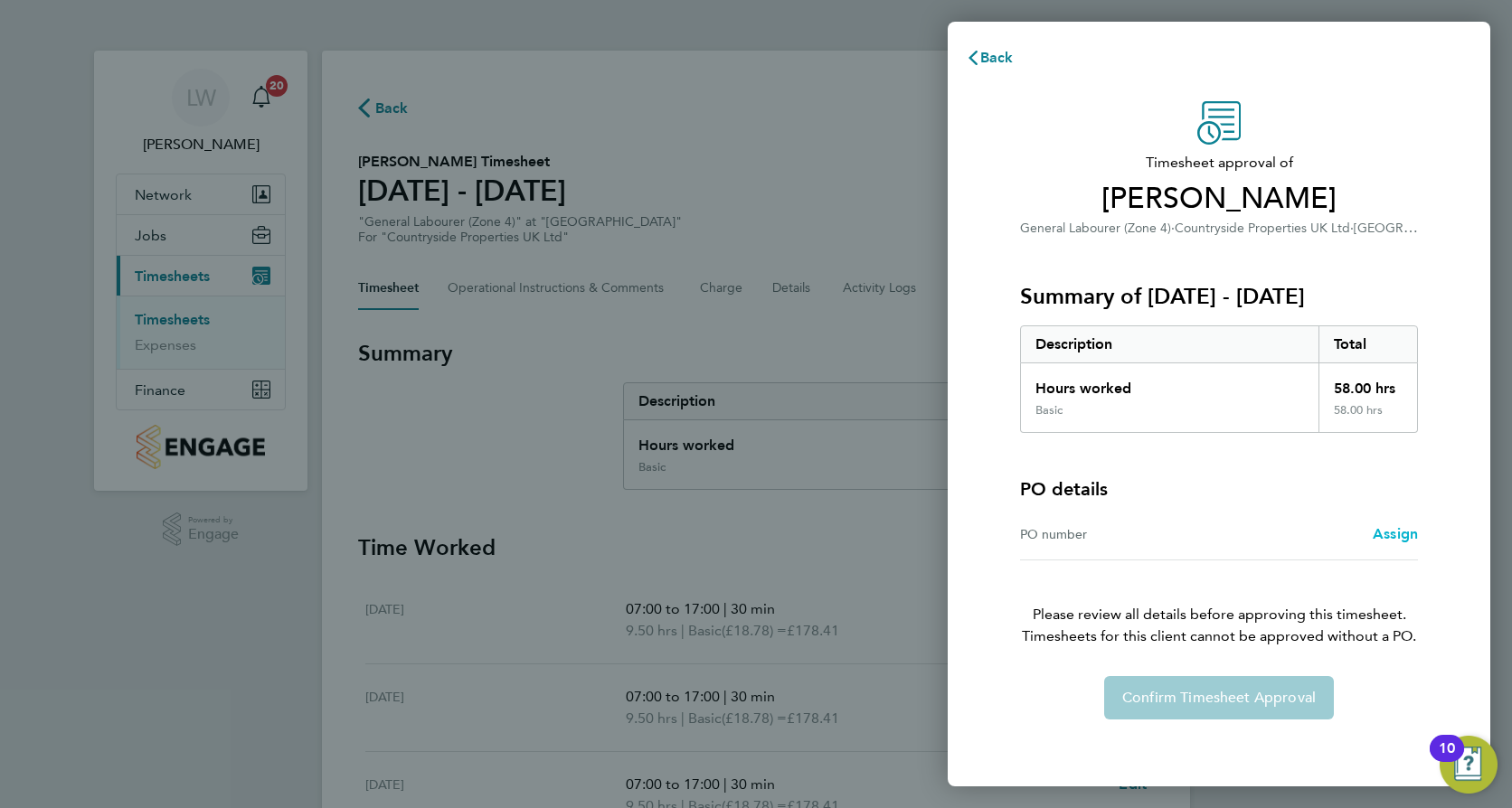
click at [1395, 535] on span "Assign" at bounding box center [1395, 534] width 46 height 17
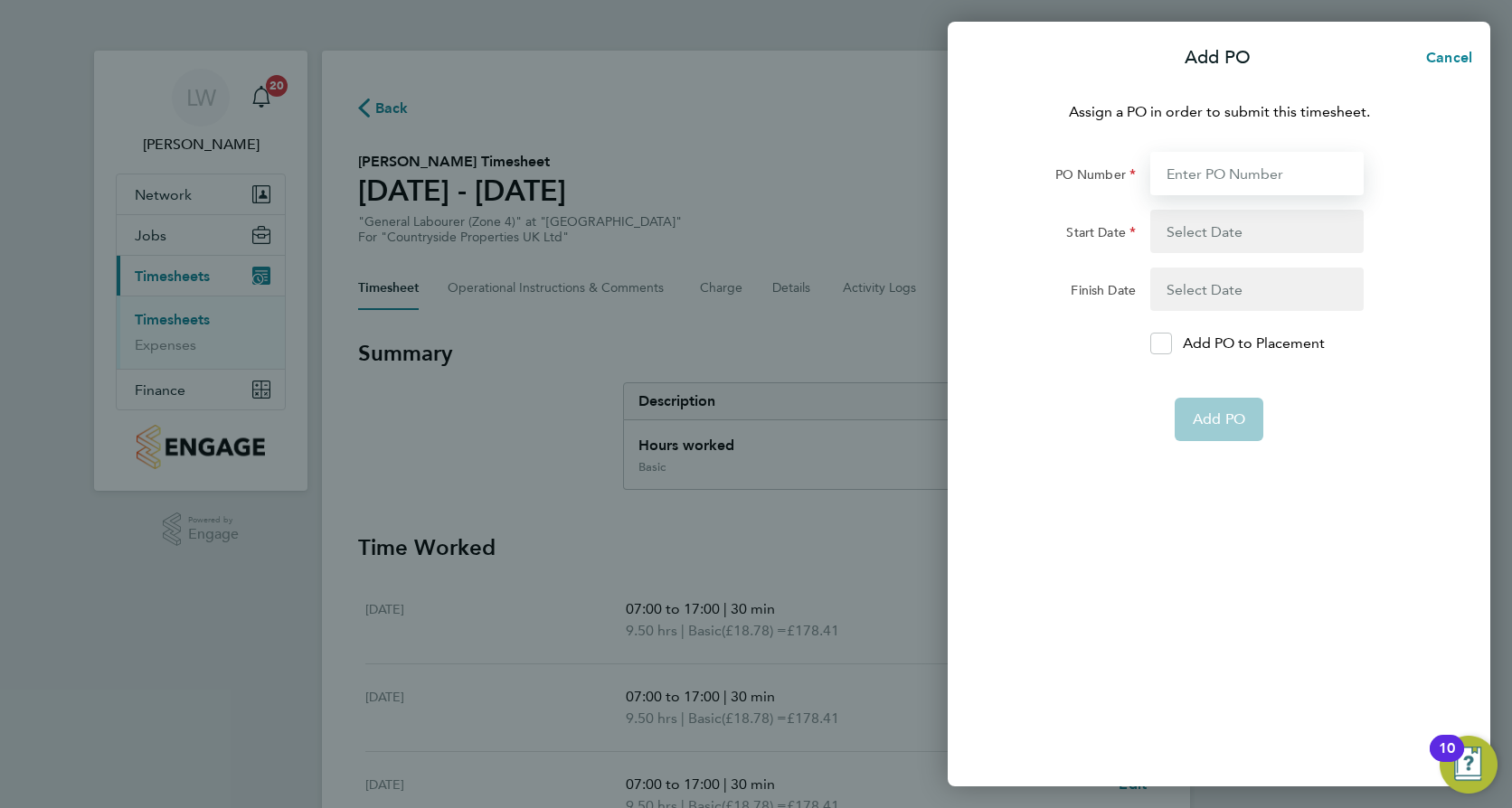
drag, startPoint x: 1226, startPoint y: 162, endPoint x: 1226, endPoint y: 181, distance: 19.0
click at [1226, 162] on input "PO Number" at bounding box center [1257, 174] width 213 height 44
paste input "S-HWWOR/00043"
type input "S-HWWOR/00043"
click at [1182, 227] on button "button" at bounding box center [1257, 231] width 213 height 44
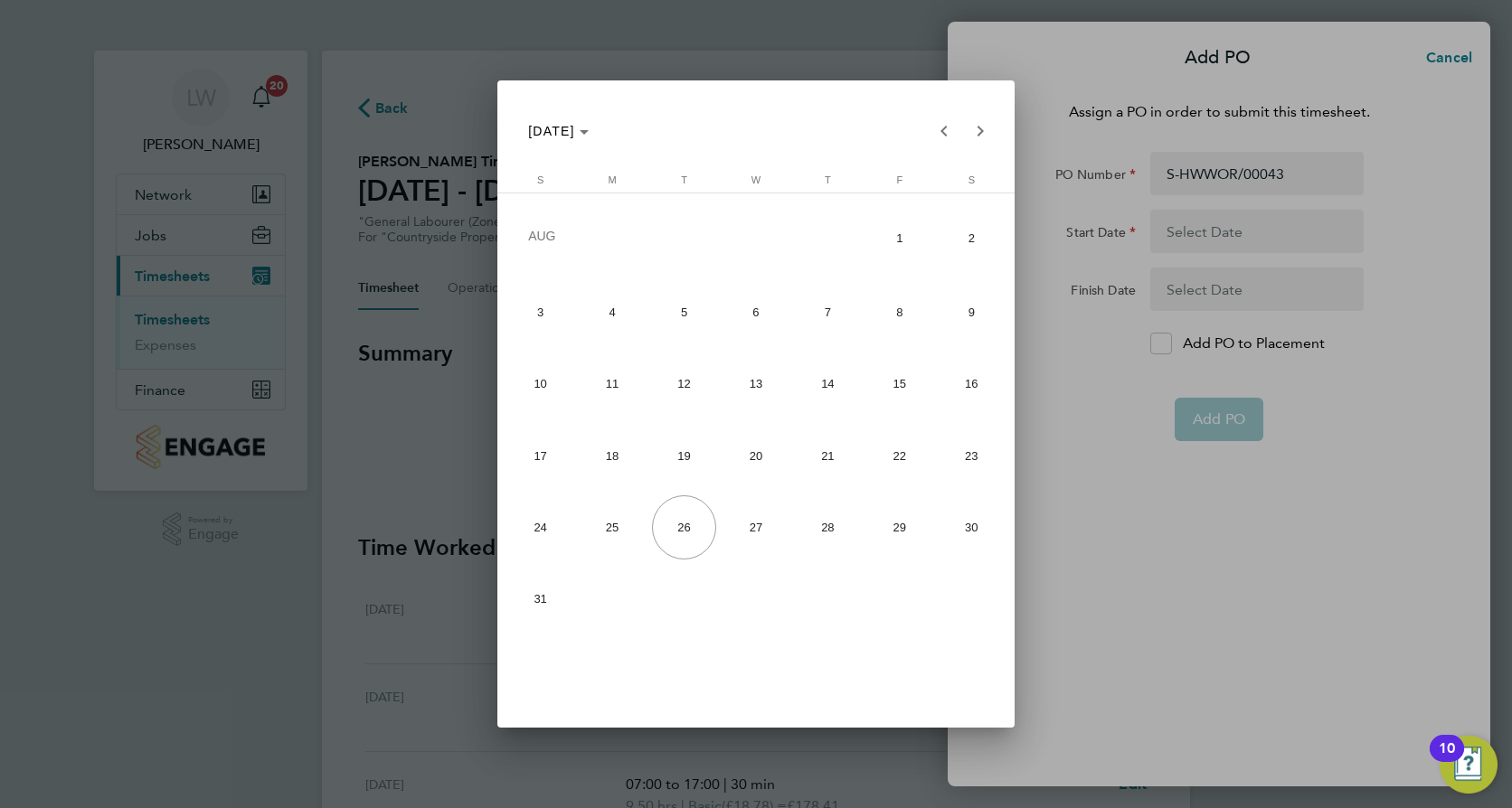
click at [600, 469] on span "18" at bounding box center [612, 455] width 64 height 64
type input "[DATE]"
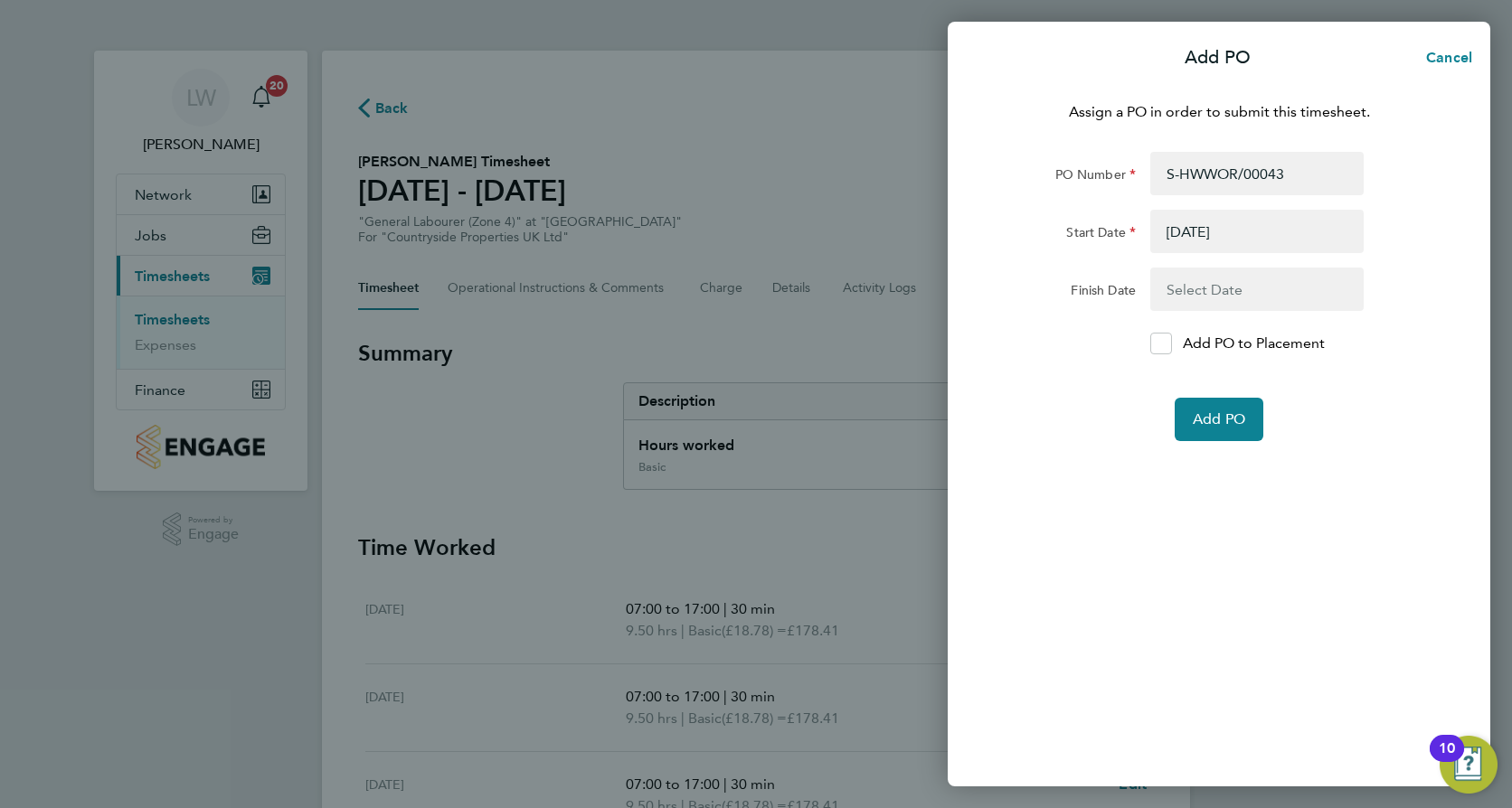
click at [1238, 296] on button "button" at bounding box center [1257, 290] width 213 height 44
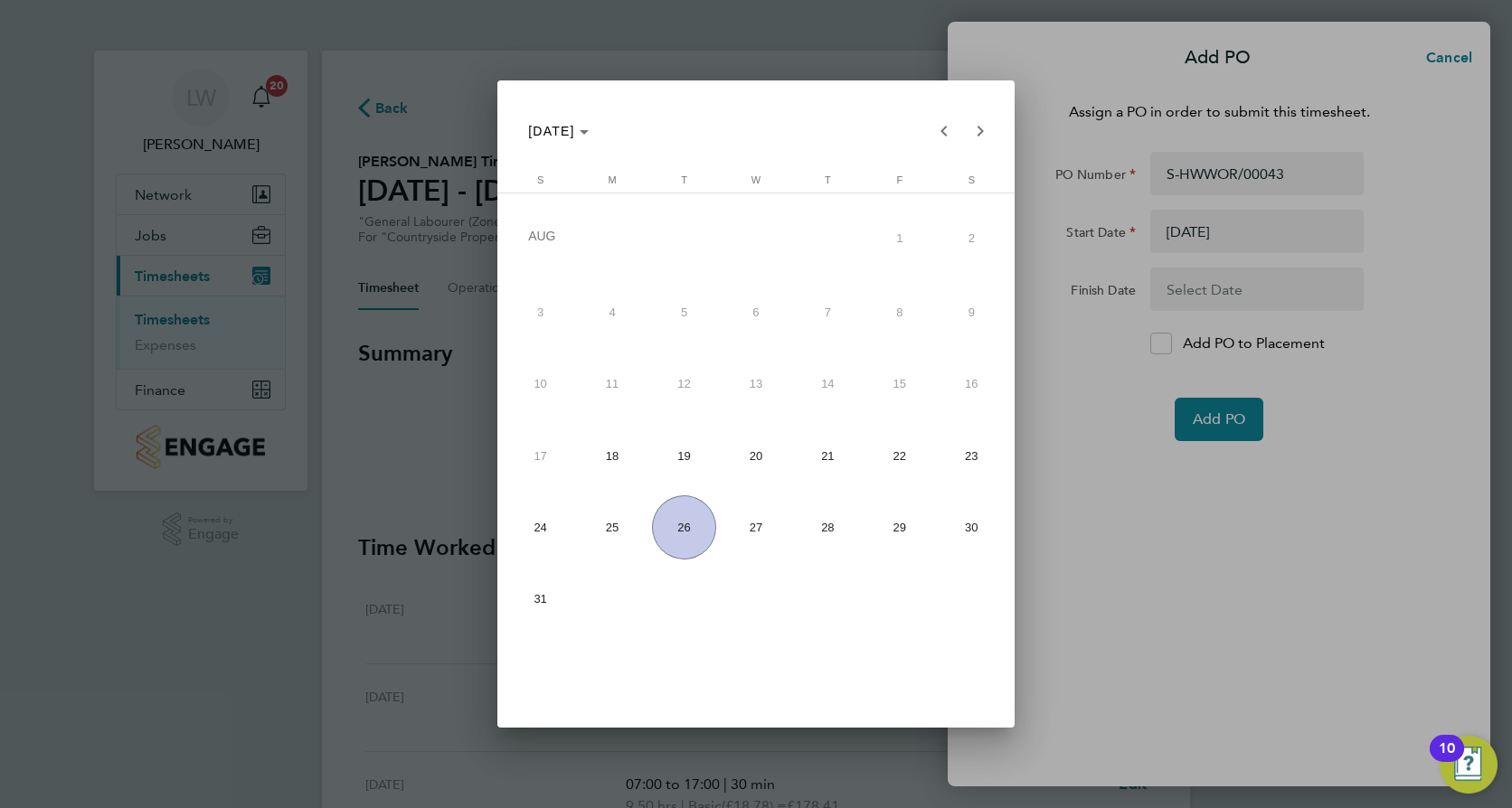
click at [902, 527] on span "29" at bounding box center [900, 527] width 64 height 64
type input "[DATE]"
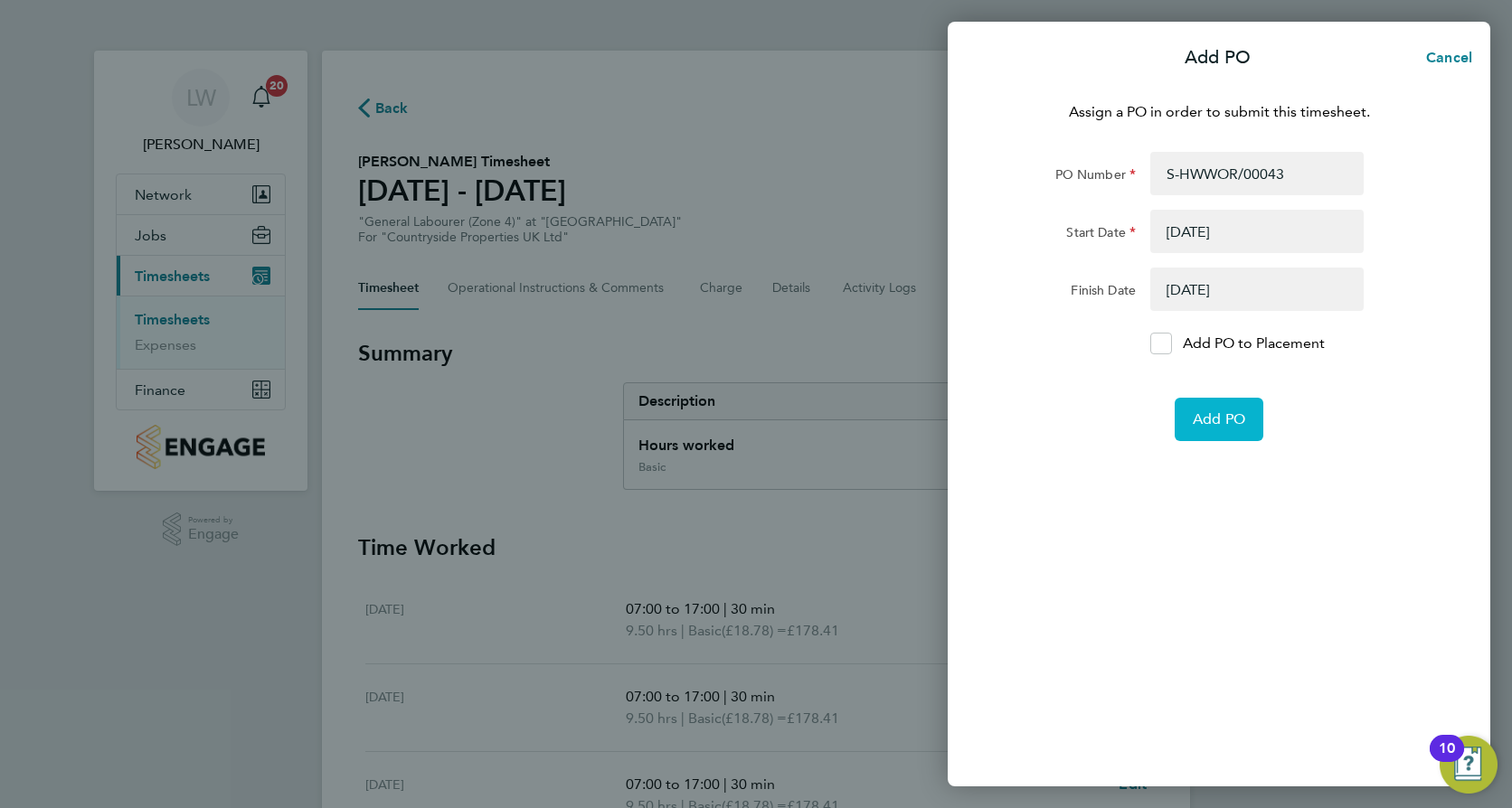
click at [1232, 431] on button "Add PO" at bounding box center [1219, 420] width 88 height 44
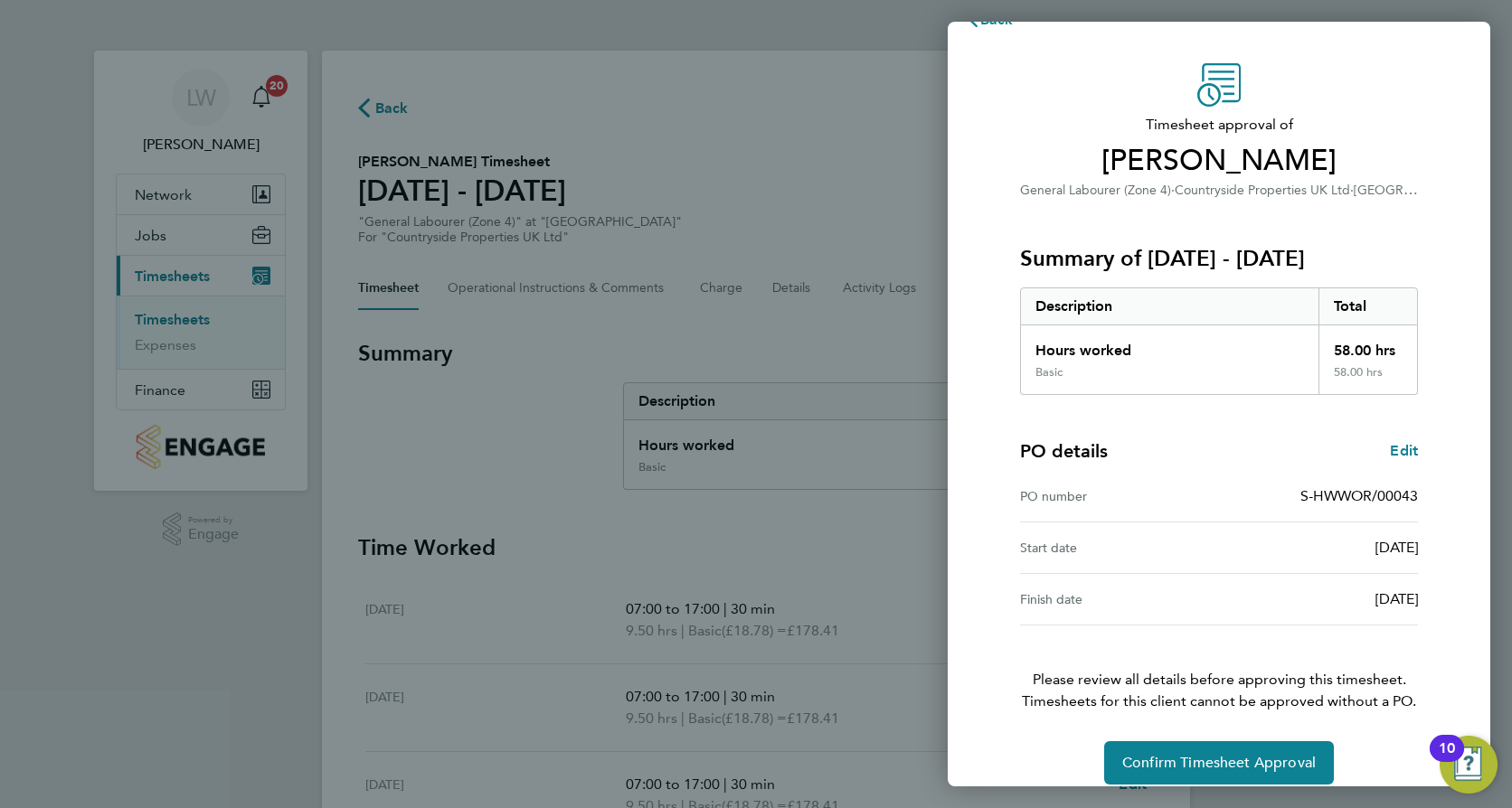
scroll to position [58, 0]
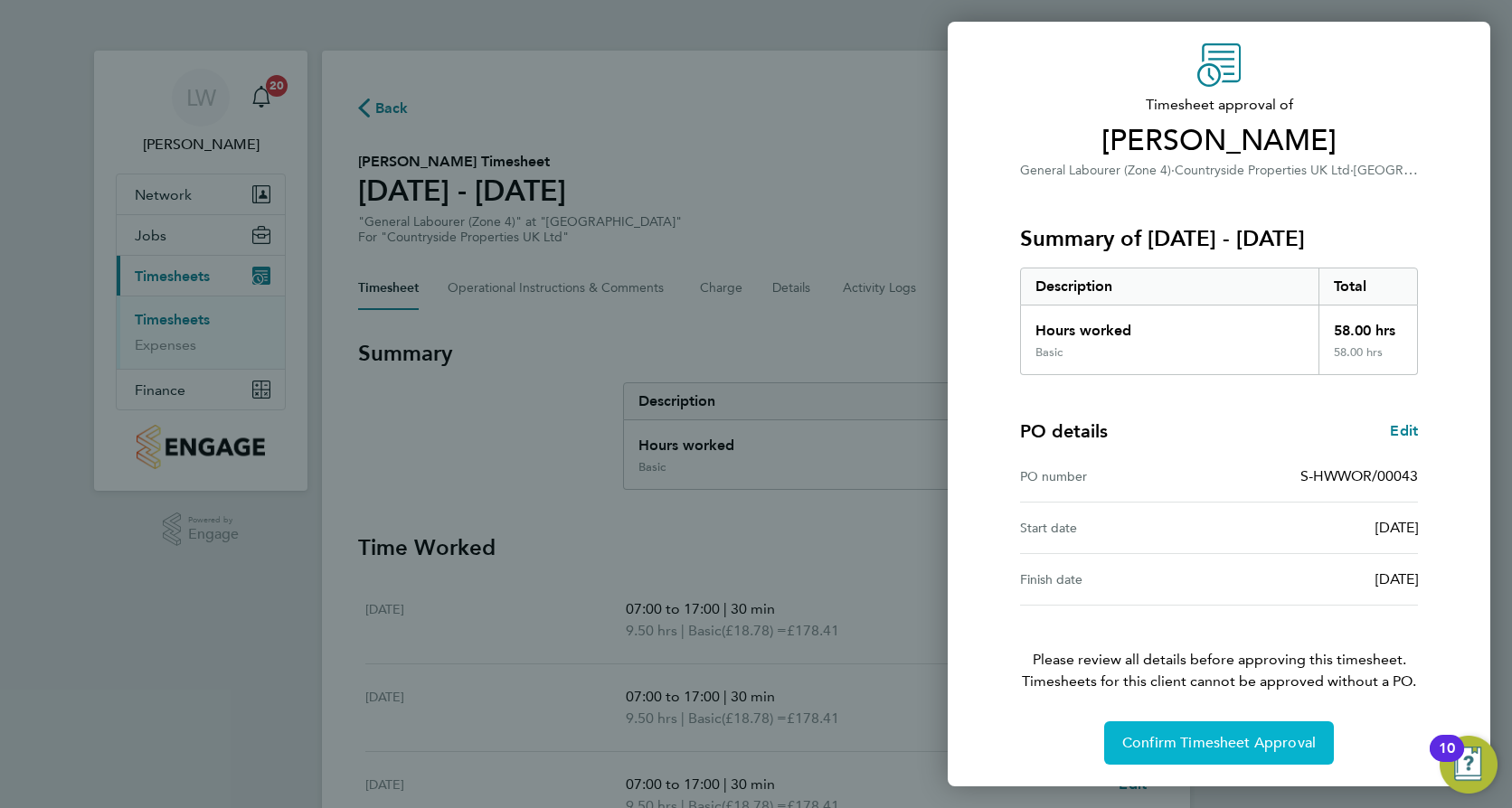
click at [1236, 741] on span "Confirm Timesheet Approval" at bounding box center [1219, 743] width 193 height 18
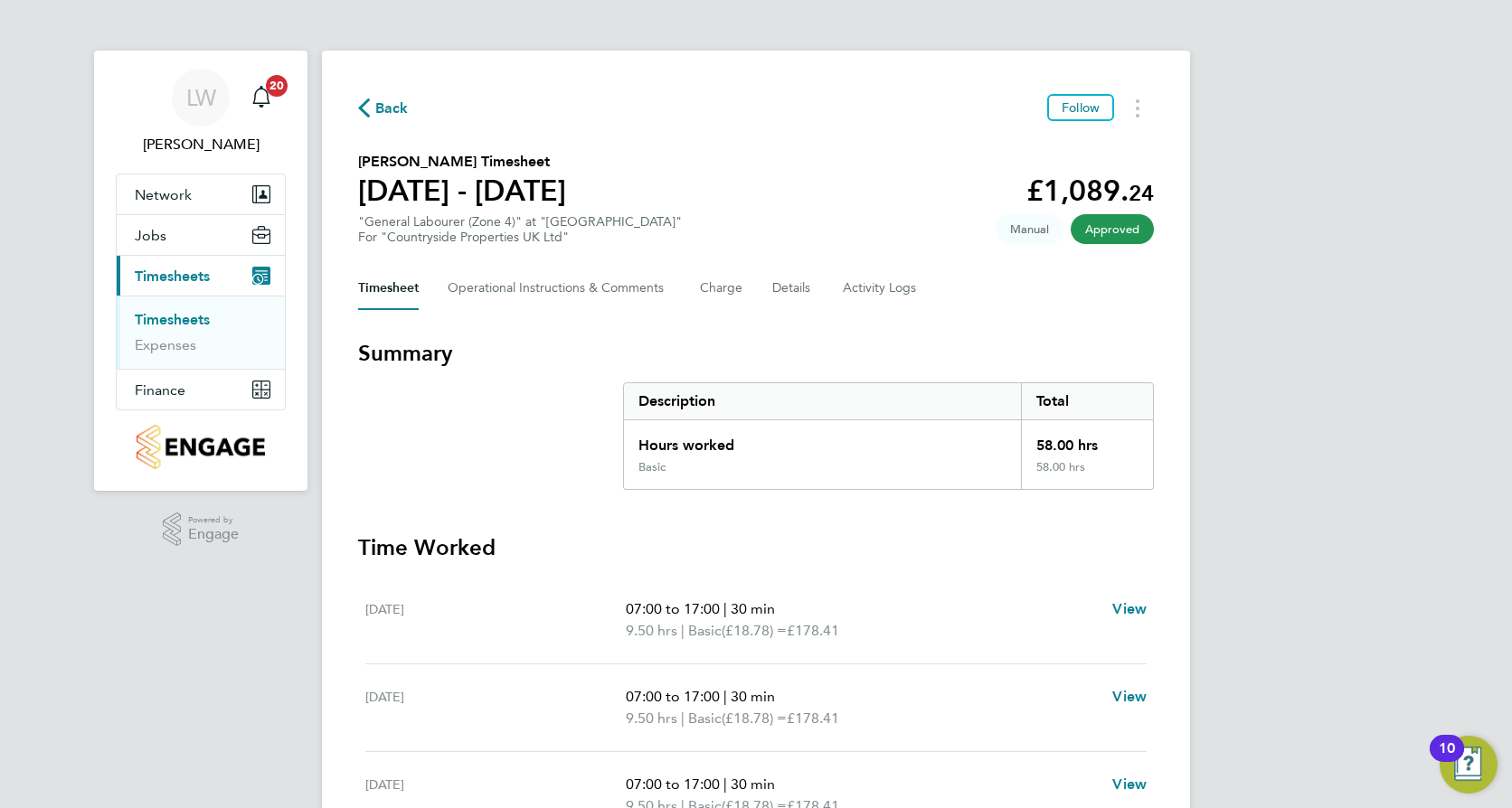
click at [1323, 477] on div "[PERSON_NAME] Notifications 20 Applications: Network Team Members Sites Workers…" at bounding box center [756, 664] width 1512 height 1328
